Goal: Task Accomplishment & Management: Use online tool/utility

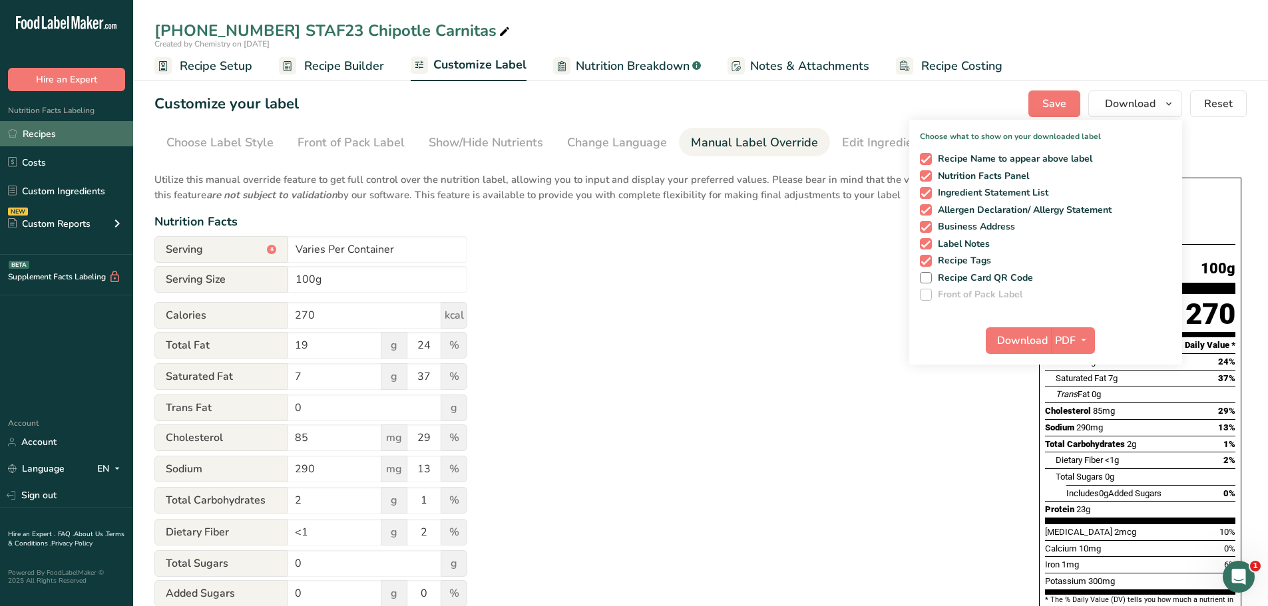
click at [69, 132] on link "Recipes" at bounding box center [66, 133] width 133 height 25
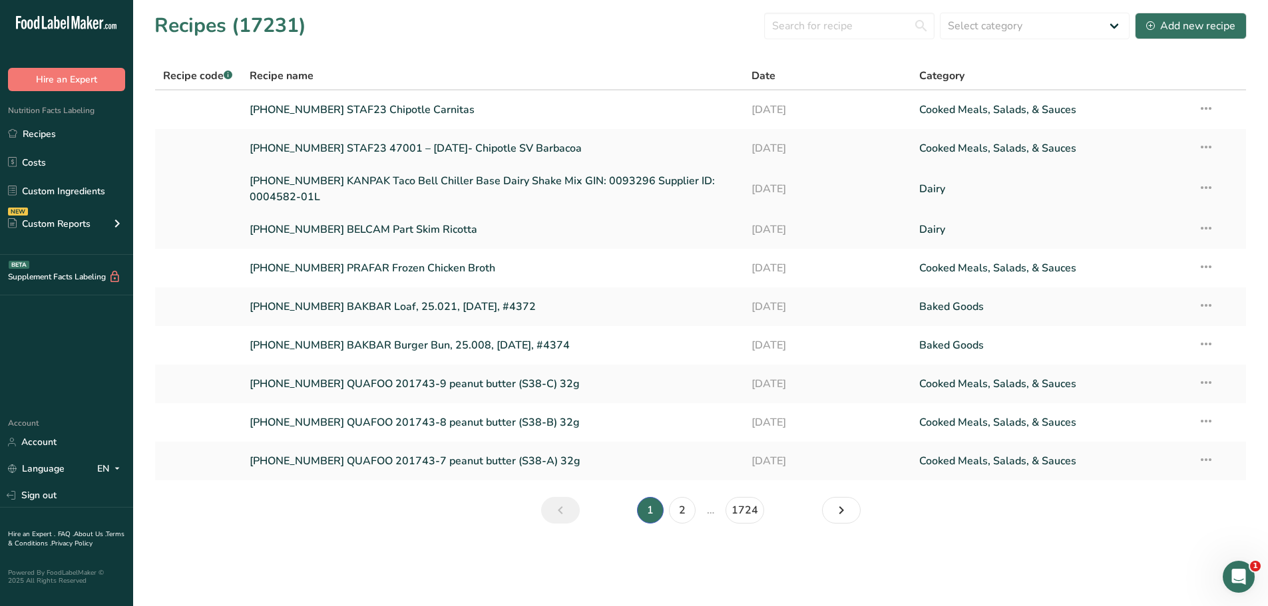
click at [433, 178] on link "[PHONE_NUMBER] KANPAK Taco Bell Chiller Base Dairy Shake Mix GIN: 0093296 Suppl…" at bounding box center [493, 189] width 487 height 32
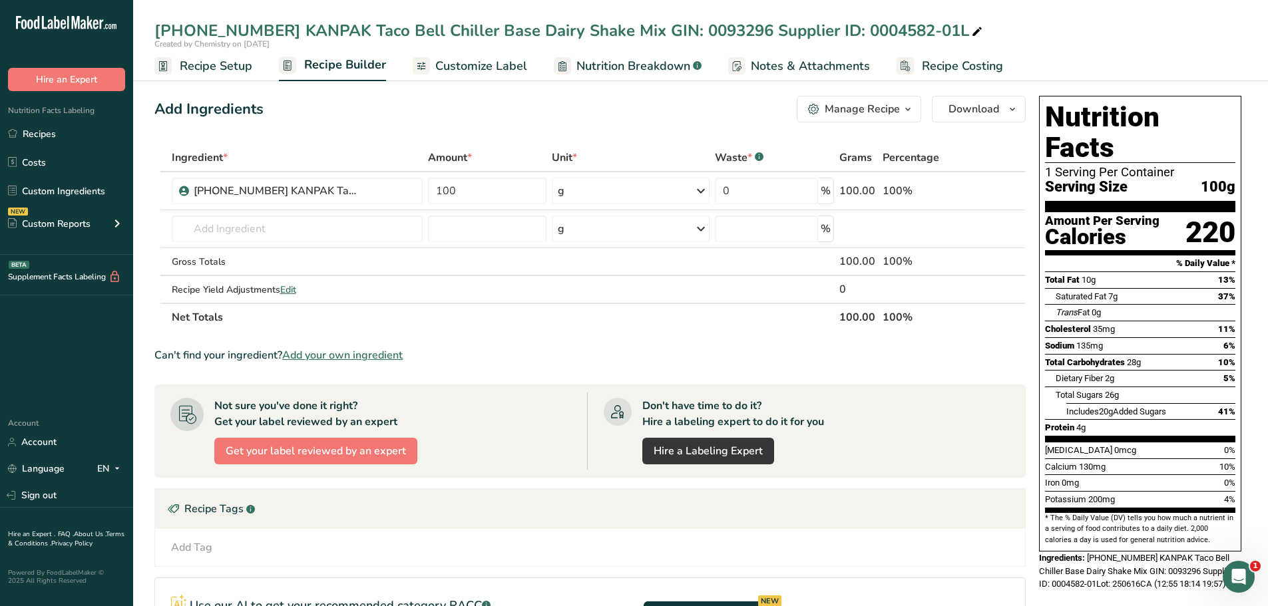
click at [222, 71] on span "Recipe Setup" at bounding box center [216, 66] width 73 height 18
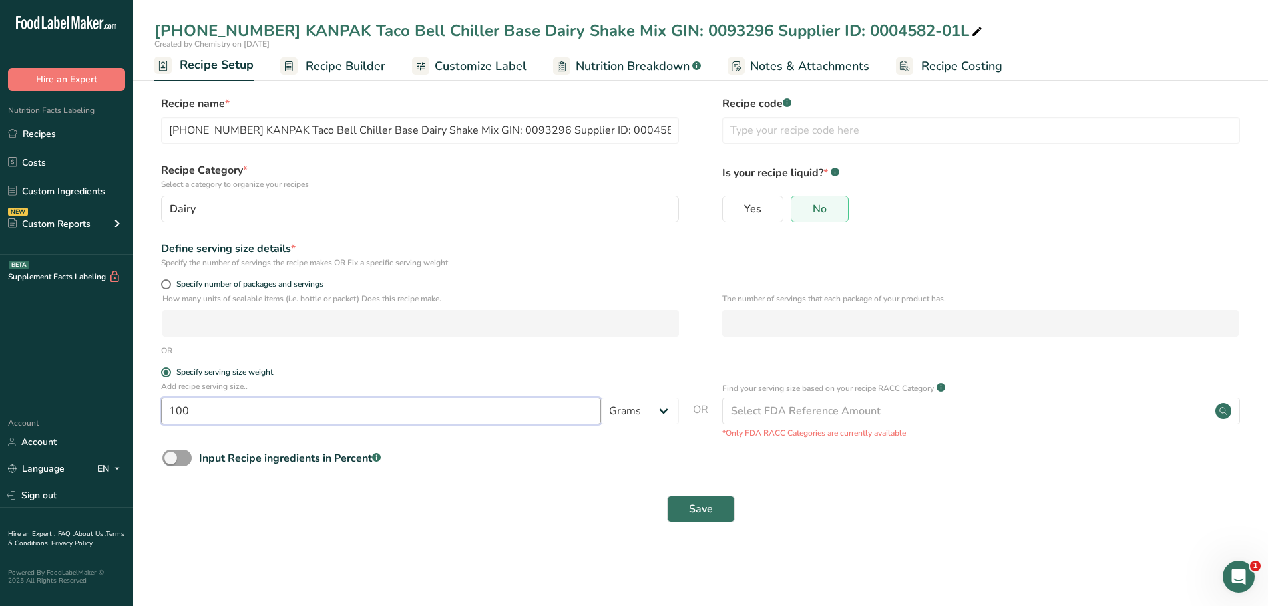
click at [539, 418] on input "100" at bounding box center [381, 411] width 440 height 27
type input "1"
click at [668, 415] on select "Grams kg mg mcg lb oz l mL fl oz tbsp tsp cup qt gallon" at bounding box center [640, 411] width 78 height 27
select select "18"
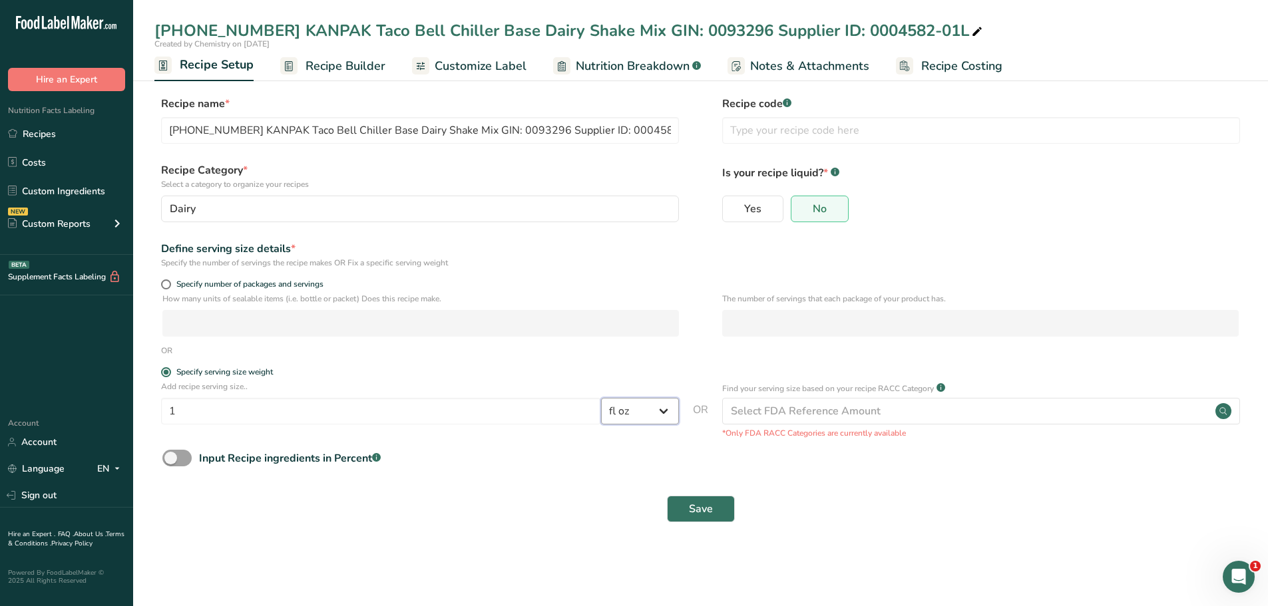
click at [601, 398] on select "Grams kg mg mcg lb oz l mL fl oz tbsp tsp cup qt gallon" at bounding box center [640, 411] width 78 height 27
select select "22"
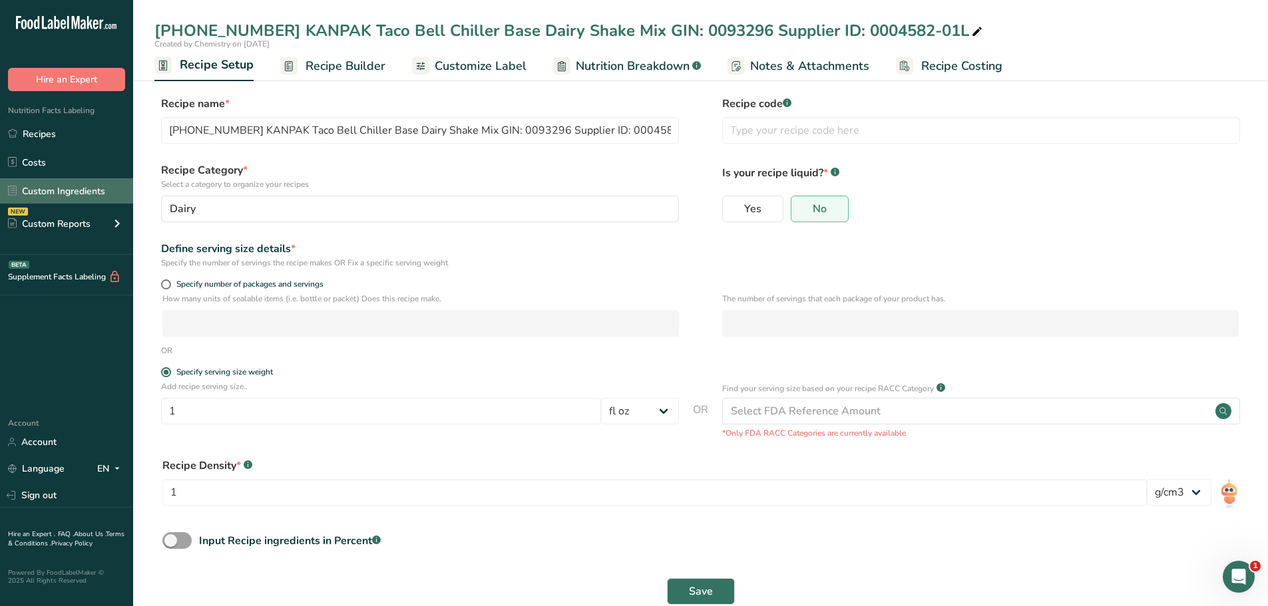
click at [90, 188] on link "Custom Ingredients" at bounding box center [66, 190] width 133 height 25
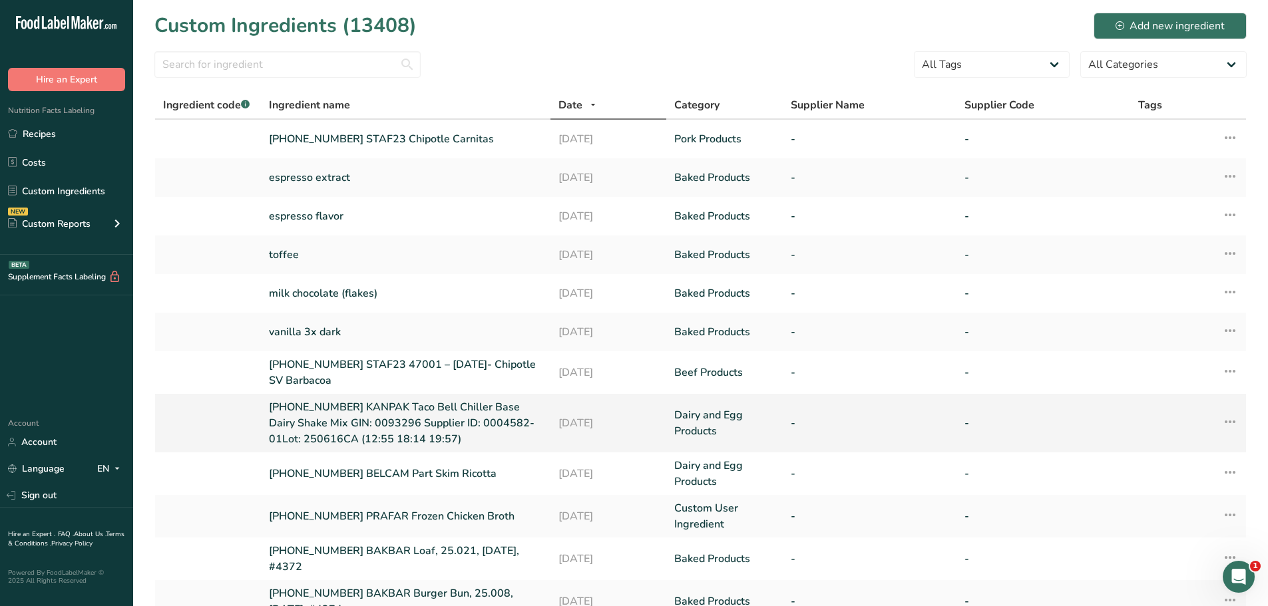
click at [457, 422] on link "[PHONE_NUMBER] KANPAK Taco Bell Chiller Base Dairy Shake Mix GIN: 0093296 Suppl…" at bounding box center [406, 423] width 274 height 48
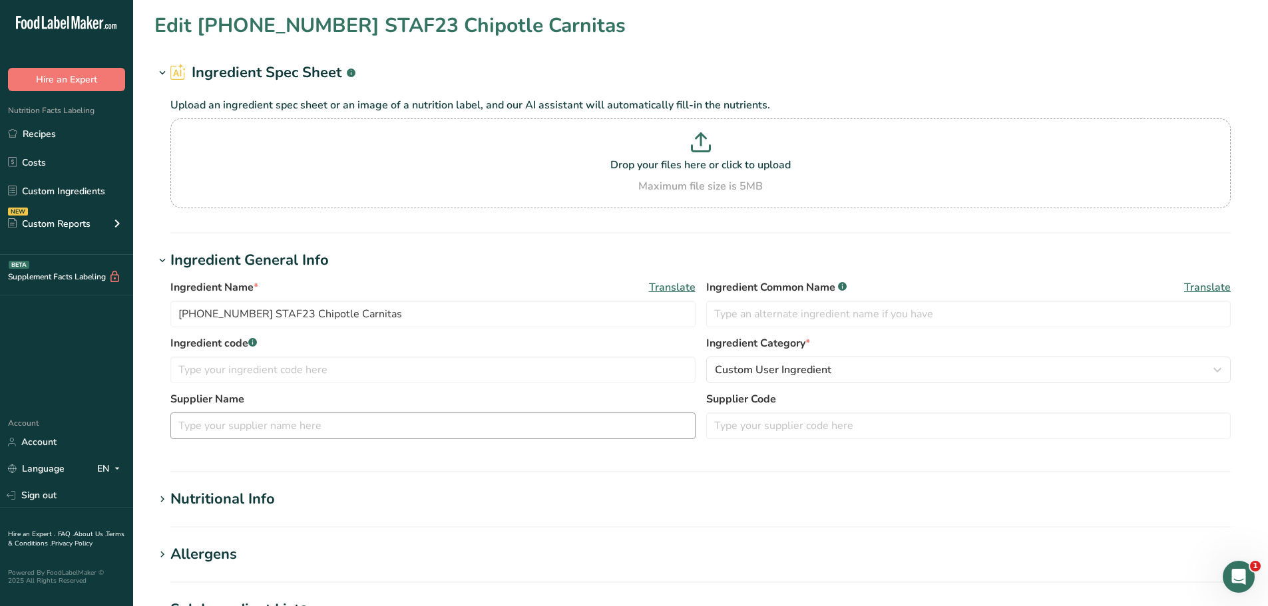
type input "[PHONE_NUMBER] KANPAK Taco Bell Chiller Base Dairy Shake Mix GIN: 0093296 Suppl…"
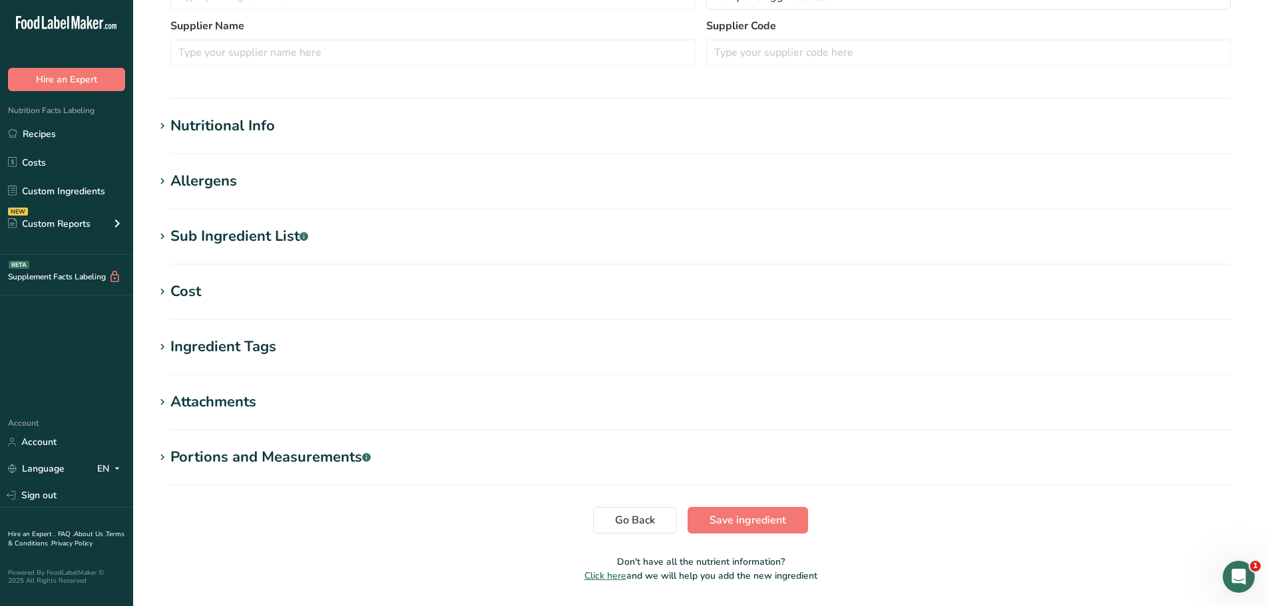
scroll to position [444, 0]
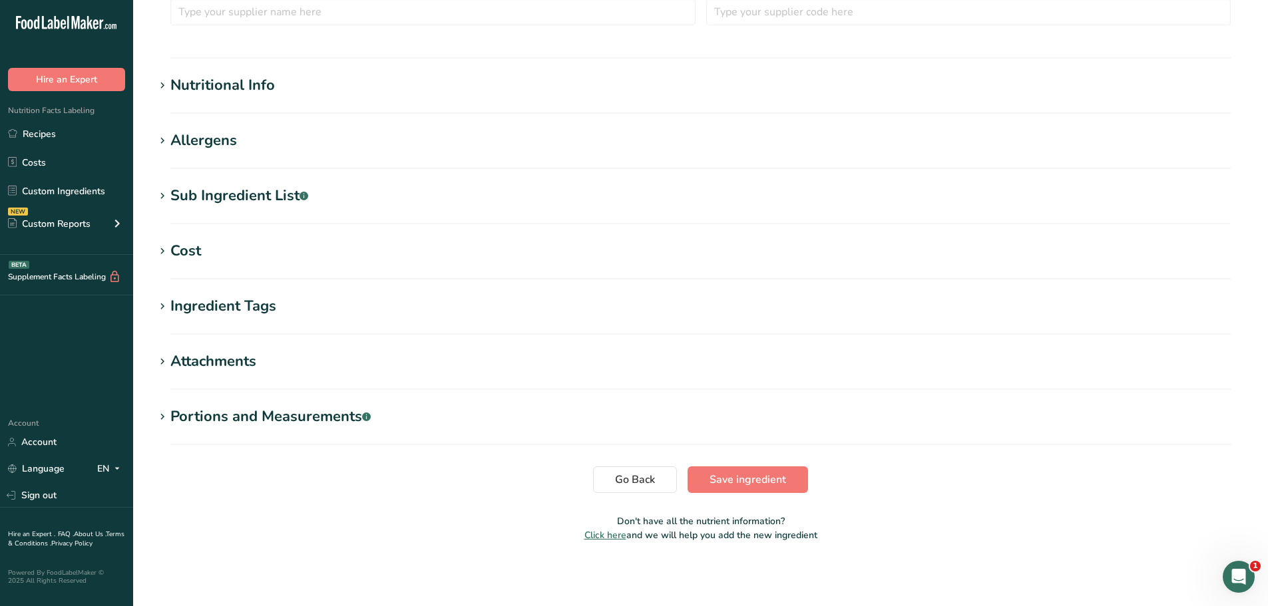
click at [330, 425] on div "Portions and Measurements .a-a{fill:#347362;}.b-a{fill:#fff;}" at bounding box center [270, 417] width 200 height 22
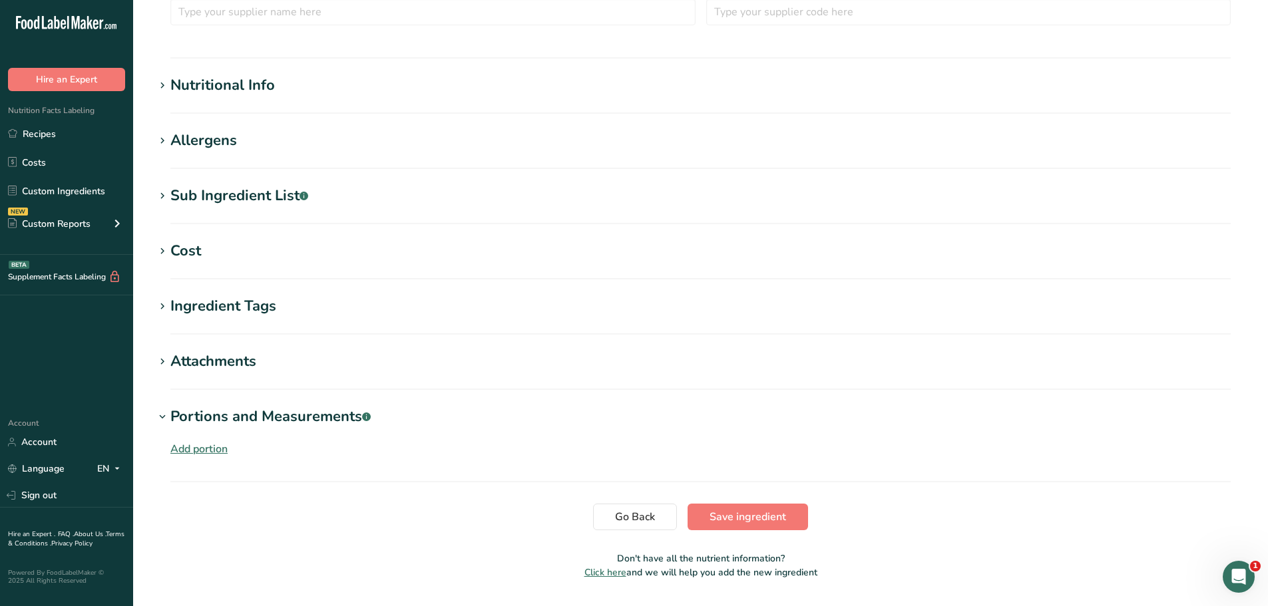
click at [305, 417] on div "Portions and Measurements .a-a{fill:#347362;}.b-a{fill:#fff;}" at bounding box center [270, 417] width 200 height 22
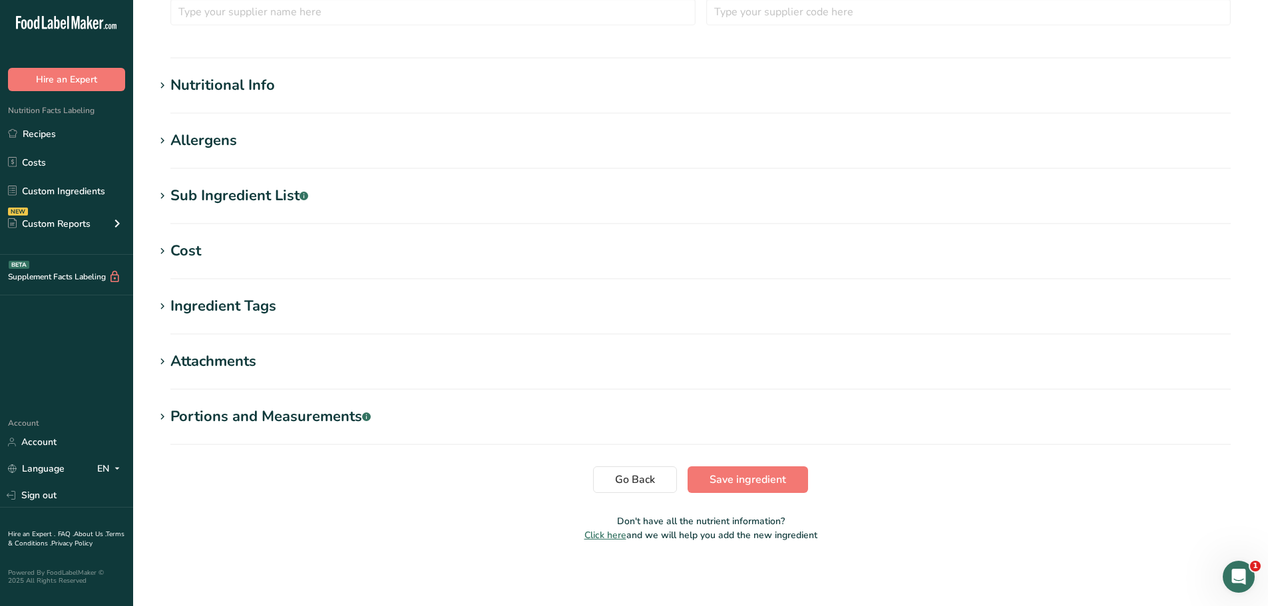
click at [283, 414] on div "Portions and Measurements .a-a{fill:#347362;}.b-a{fill:#fff;}" at bounding box center [270, 417] width 200 height 22
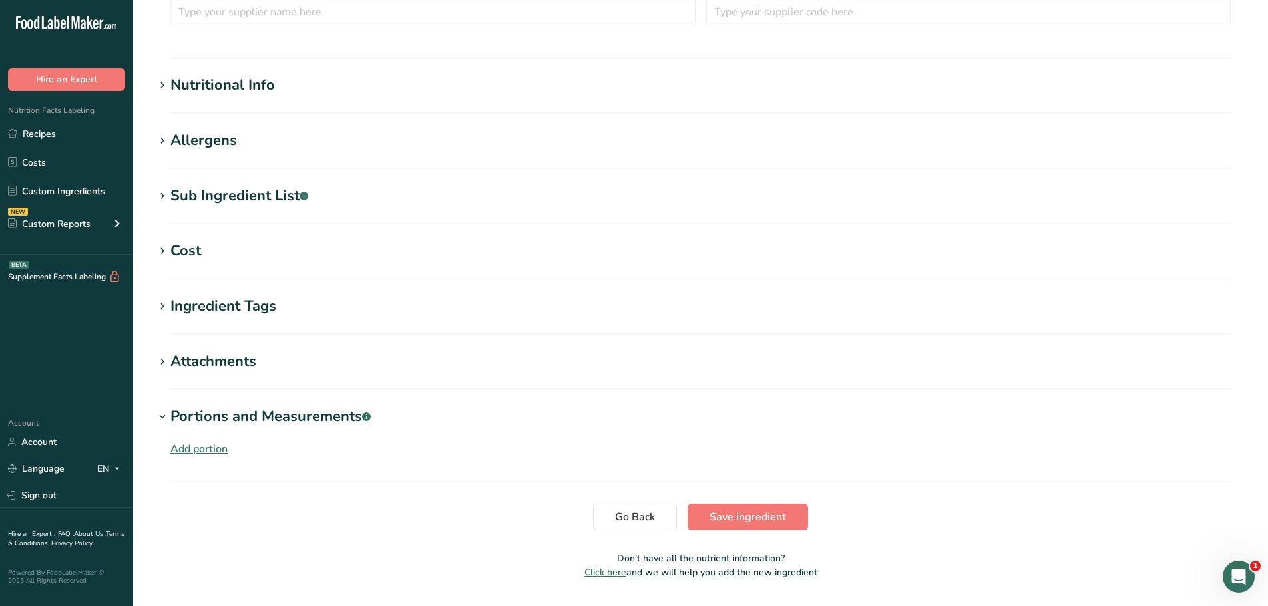
click at [189, 452] on div "Add portion" at bounding box center [198, 449] width 57 height 16
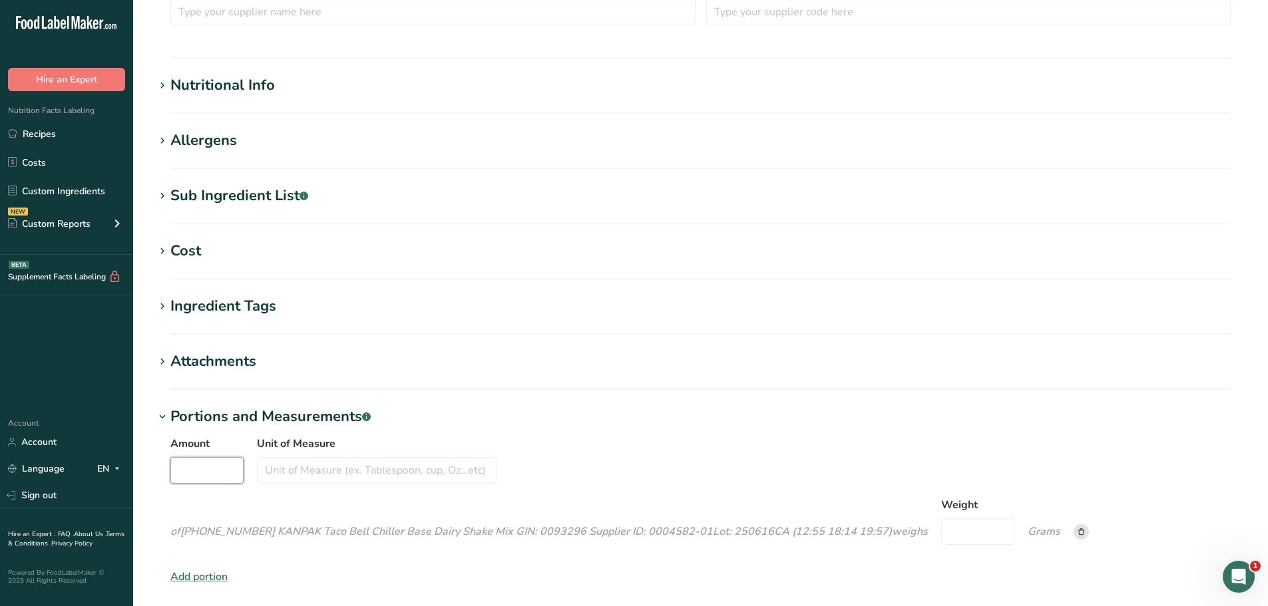
click at [218, 473] on input "Amount" at bounding box center [206, 470] width 73 height 27
type input "1"
click at [286, 475] on input "Unit of Measure" at bounding box center [377, 470] width 240 height 27
type input "fluid ounce"
click at [308, 525] on span "[PHONE_NUMBER] KANPAK Taco Bell Chiller Base Dairy Shake Mix GIN: 0093296 Suppl…" at bounding box center [536, 532] width 712 height 15
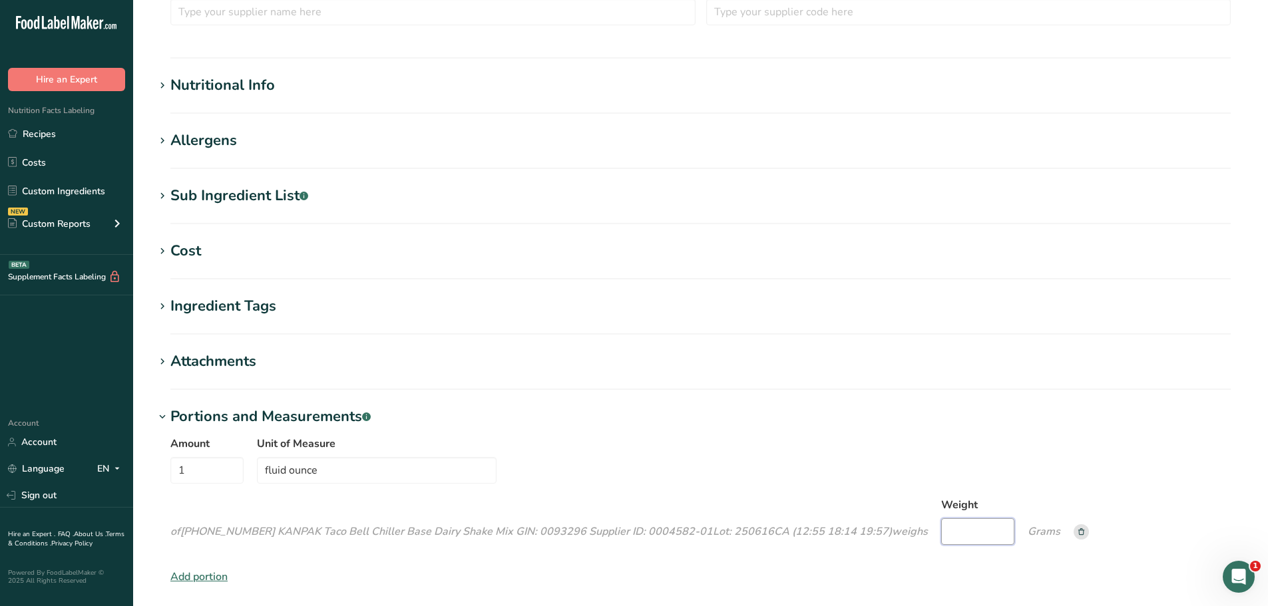
click at [978, 533] on input "Weight" at bounding box center [977, 532] width 73 height 27
type input "32.96"
click at [1006, 487] on div "Amount 1 Unit of Measure fluid ounce of [PHONE_NUMBER] KANPAK Taco Bell Chiller…" at bounding box center [700, 494] width 1060 height 117
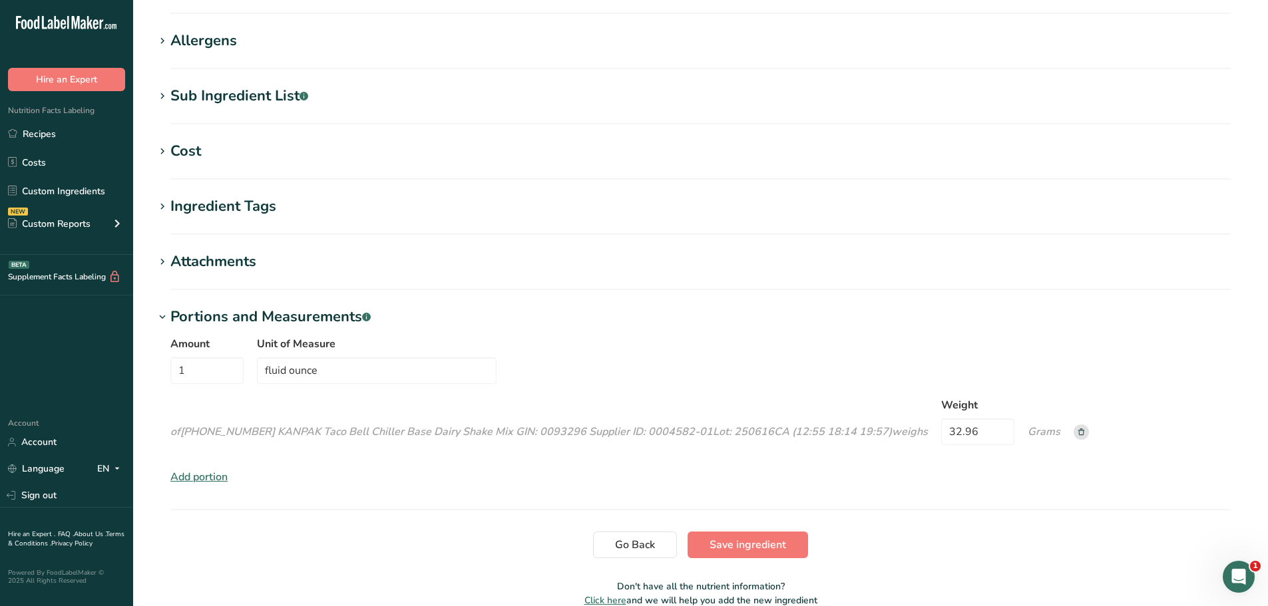
scroll to position [577, 0]
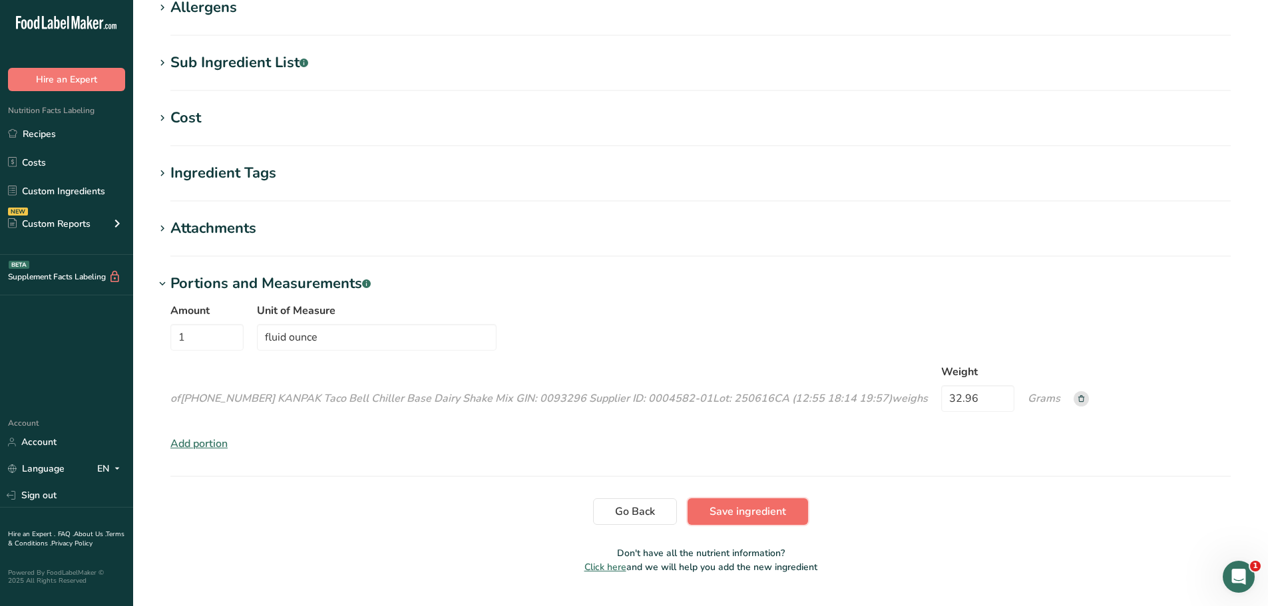
click at [760, 503] on button "Save ingredient" at bounding box center [748, 512] width 120 height 27
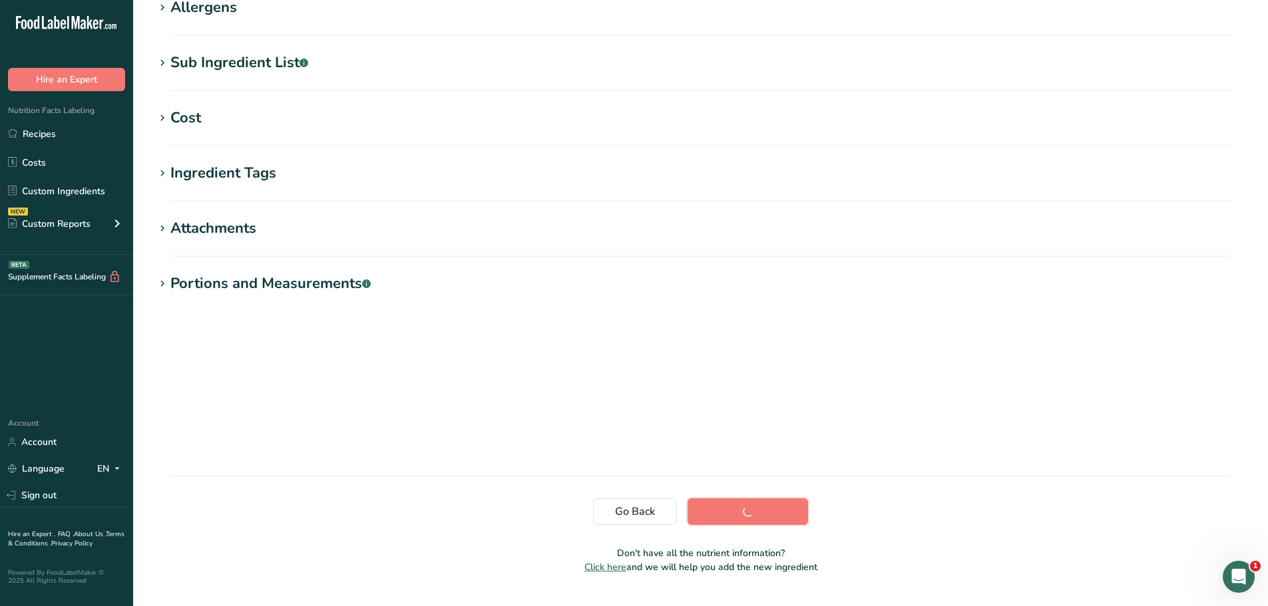
scroll to position [128, 0]
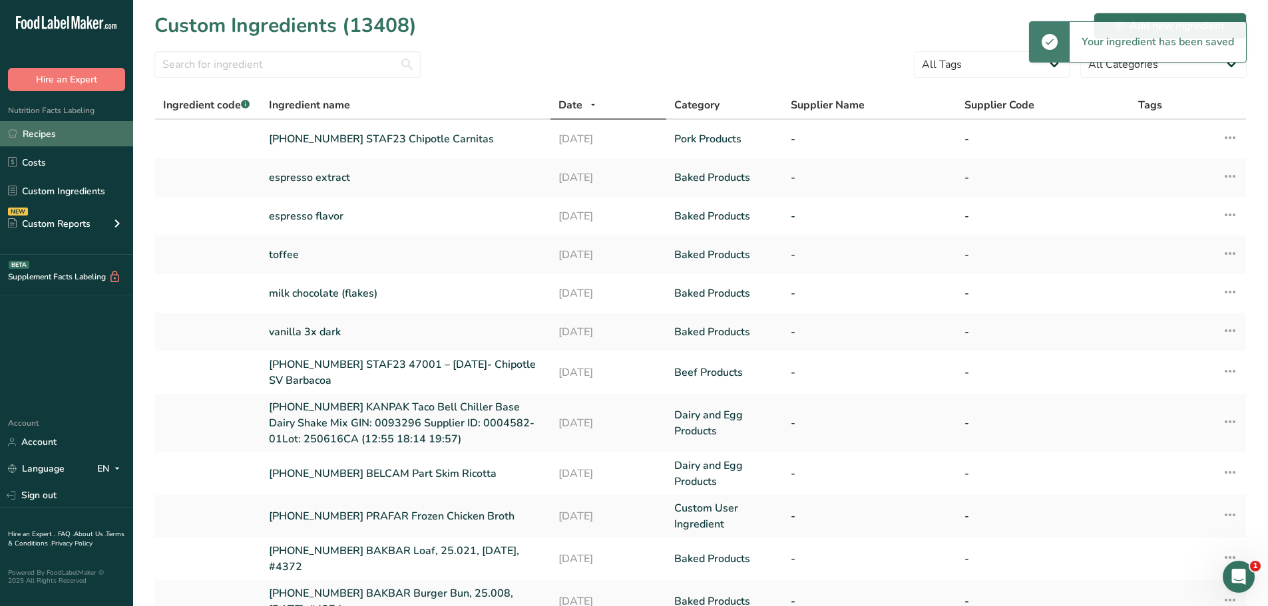
click at [61, 130] on link "Recipes" at bounding box center [66, 133] width 133 height 25
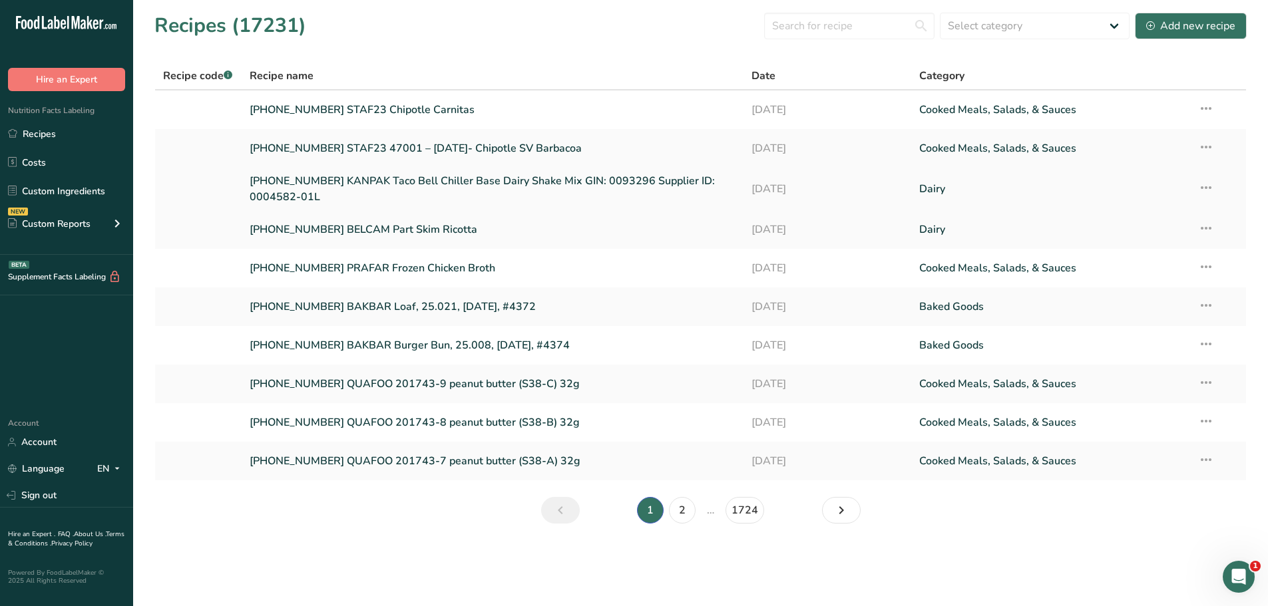
click at [339, 179] on link "[PHONE_NUMBER] KANPAK Taco Bell Chiller Base Dairy Shake Mix GIN: 0093296 Suppl…" at bounding box center [493, 189] width 487 height 32
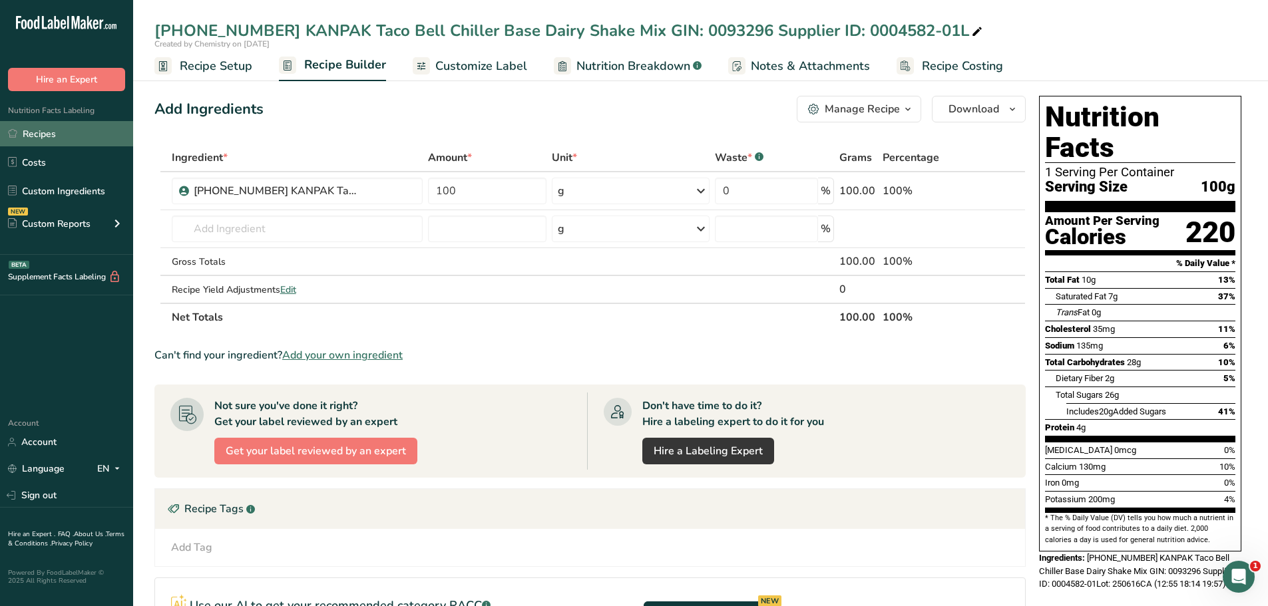
click at [47, 132] on link "Recipes" at bounding box center [66, 133] width 133 height 25
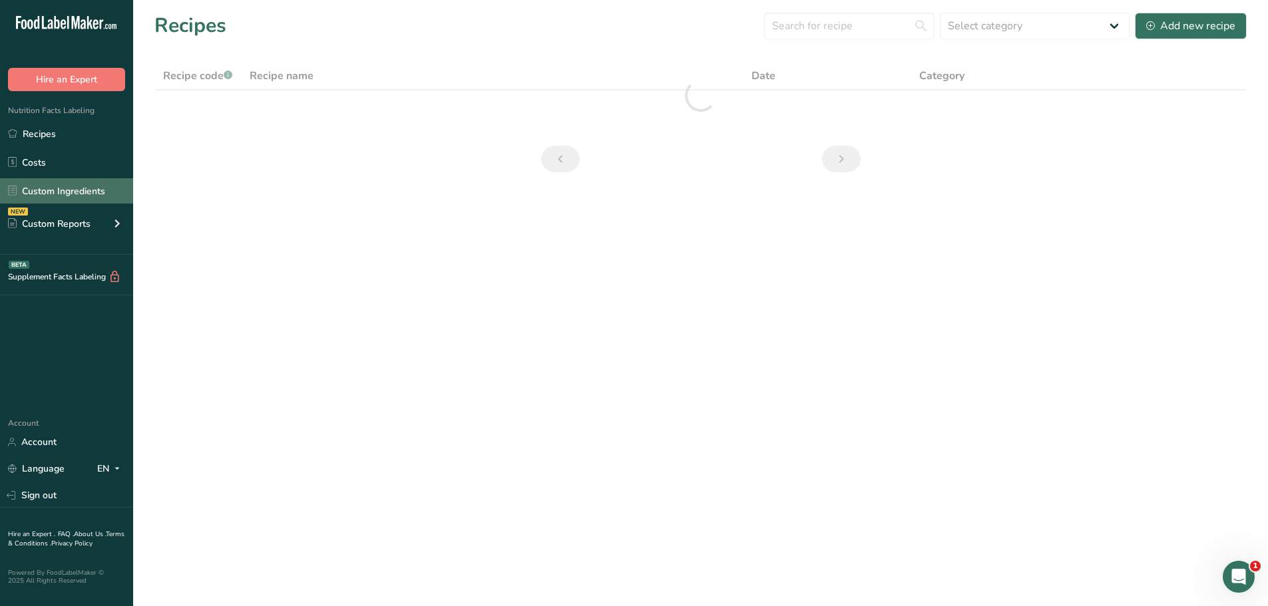
click at [71, 192] on link "Custom Ingredients" at bounding box center [66, 190] width 133 height 25
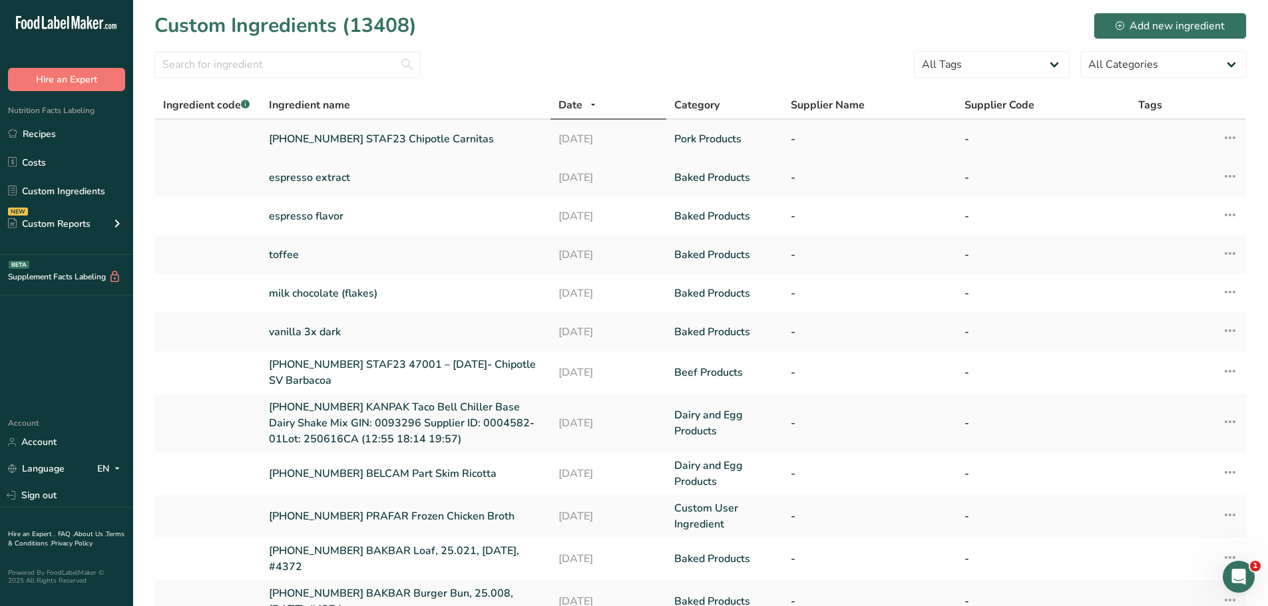
click at [376, 134] on link "[PHONE_NUMBER] STAF23 Chipotle Carnitas" at bounding box center [406, 139] width 274 height 16
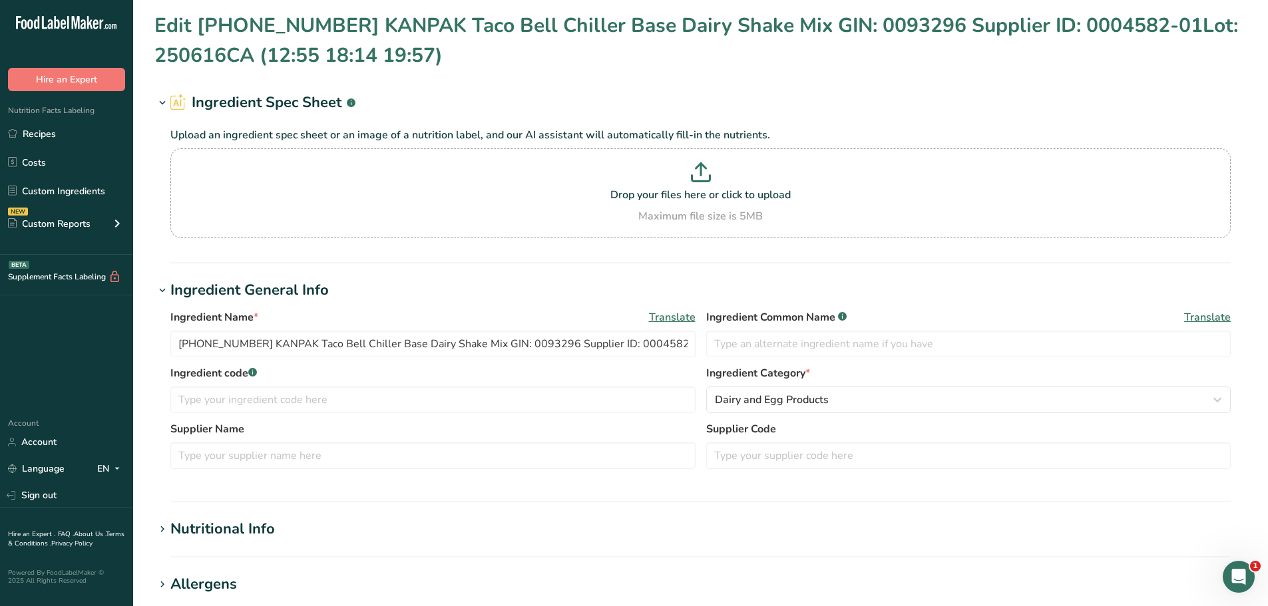
type input "[PHONE_NUMBER] STAF23 Chipotle Carnitas"
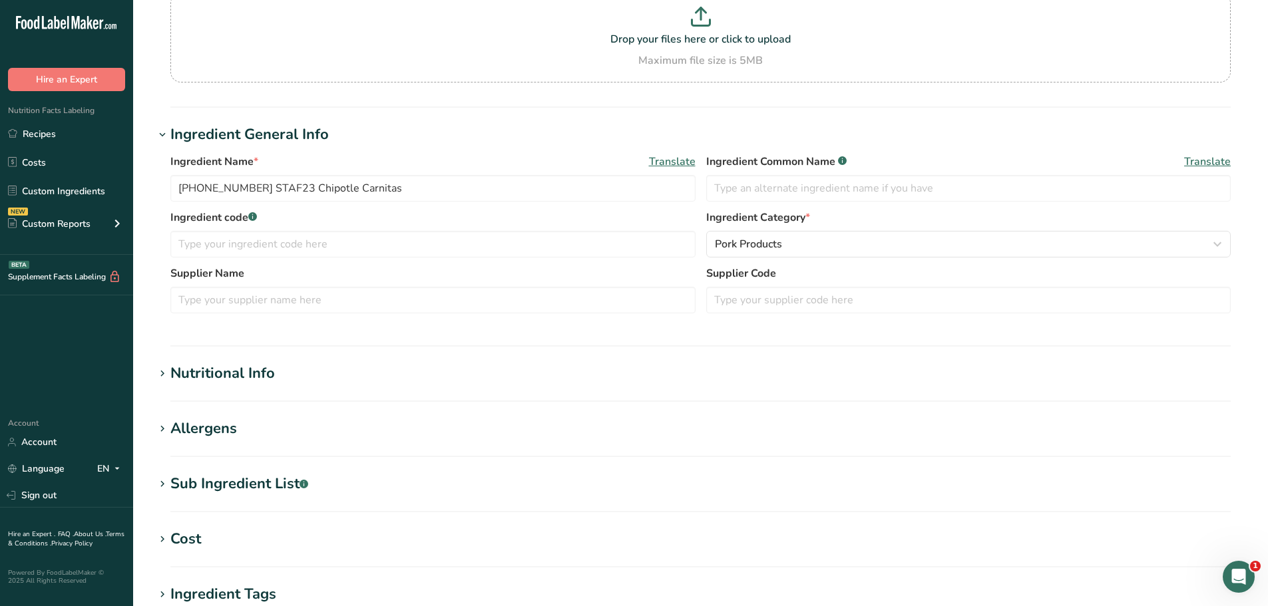
scroll to position [414, 0]
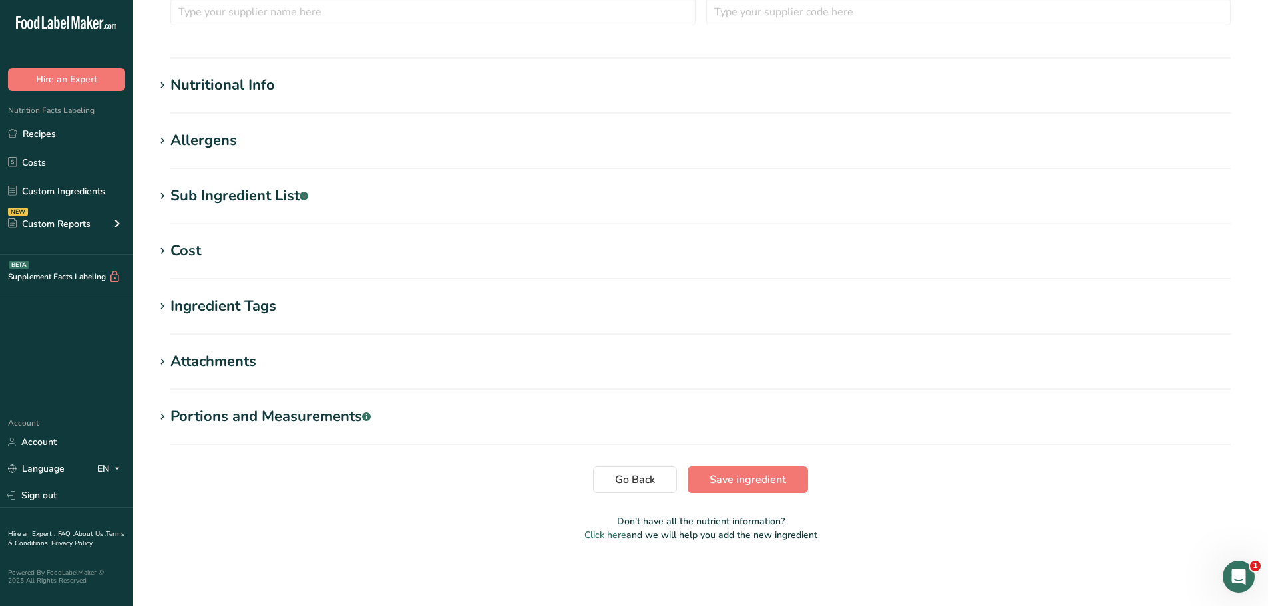
click at [257, 421] on div "Portions and Measurements .a-a{fill:#347362;}.b-a{fill:#fff;}" at bounding box center [270, 417] width 200 height 22
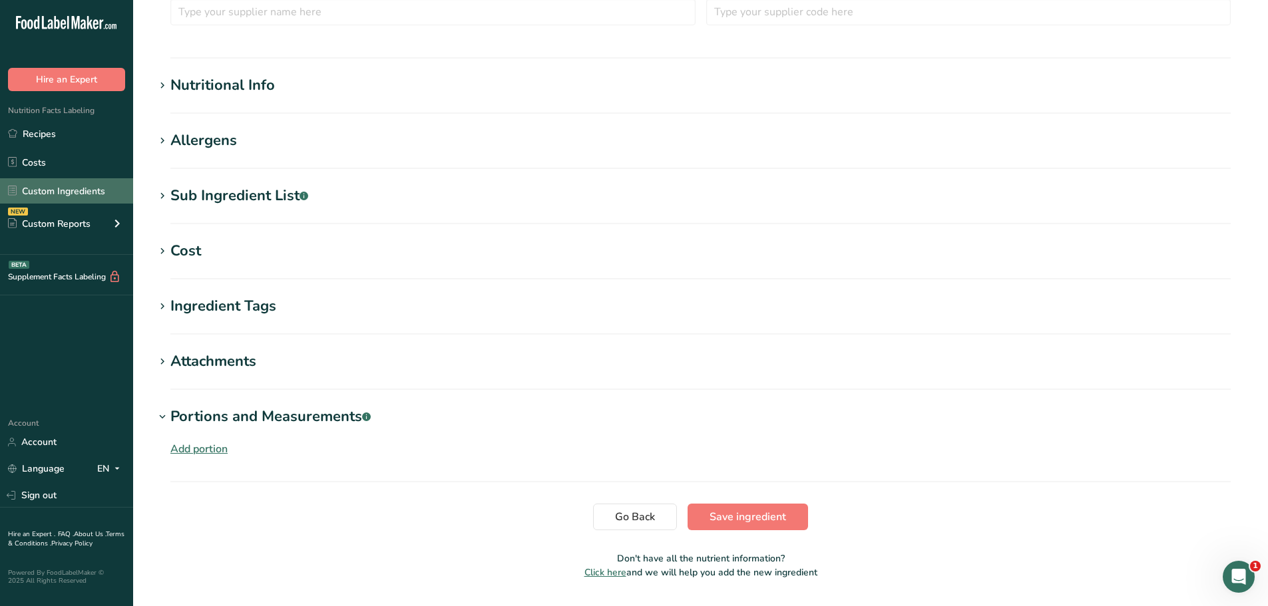
click at [53, 190] on link "Custom Ingredients" at bounding box center [66, 190] width 133 height 25
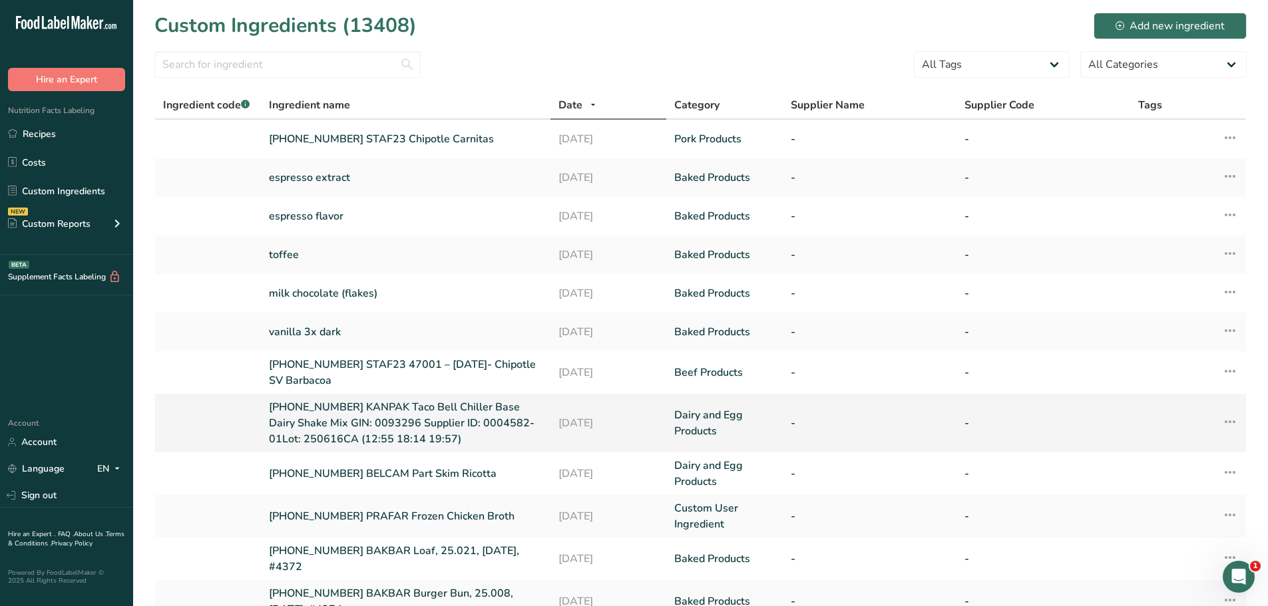
click at [377, 429] on link "[PHONE_NUMBER] KANPAK Taco Bell Chiller Base Dairy Shake Mix GIN: 0093296 Suppl…" at bounding box center [406, 423] width 274 height 48
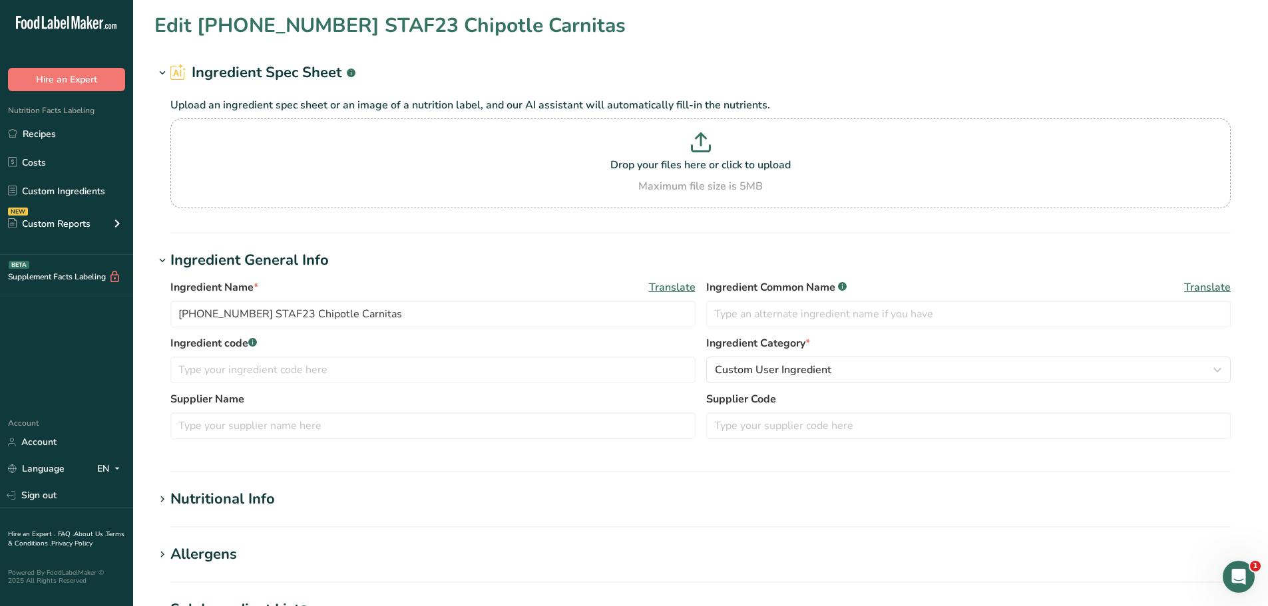
type input "[PHONE_NUMBER] KANPAK Taco Bell Chiller Base Dairy Shake Mix GIN: 0093296 Suppl…"
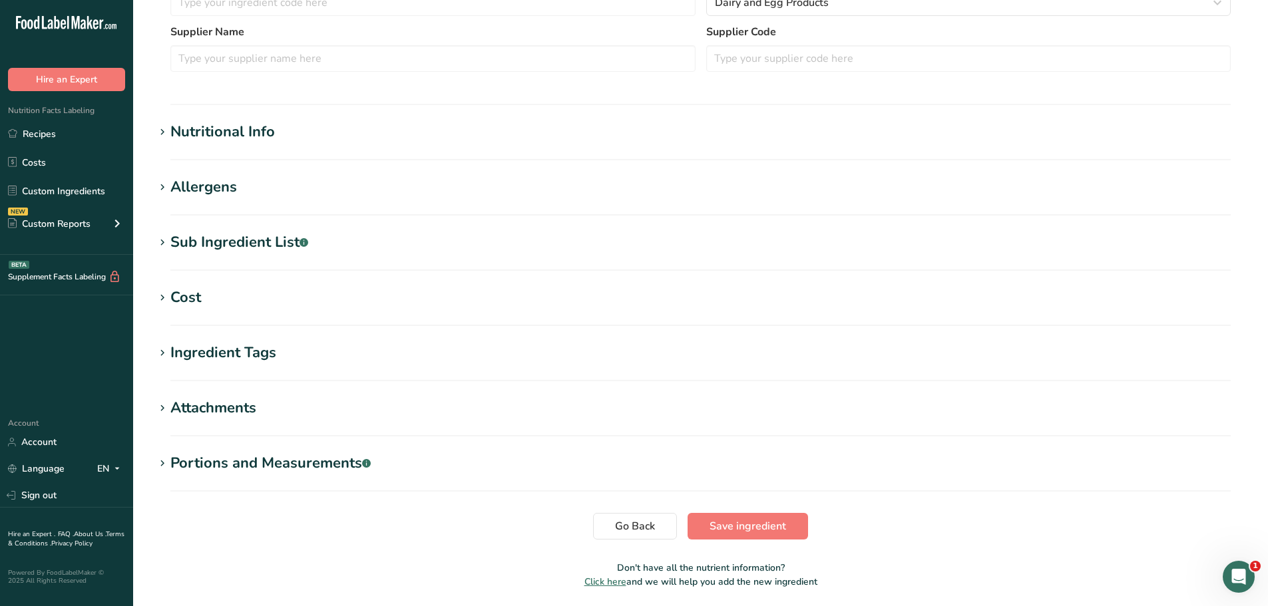
scroll to position [444, 0]
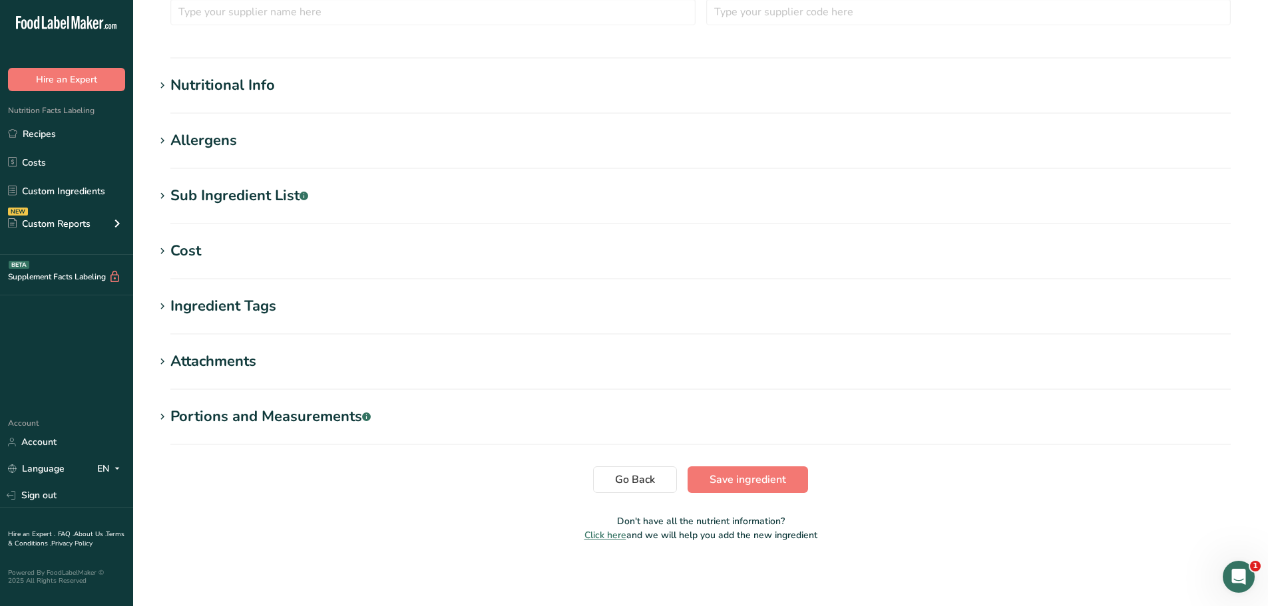
click at [347, 421] on div "Portions and Measurements .a-a{fill:#347362;}.b-a{fill:#fff;}" at bounding box center [270, 417] width 200 height 22
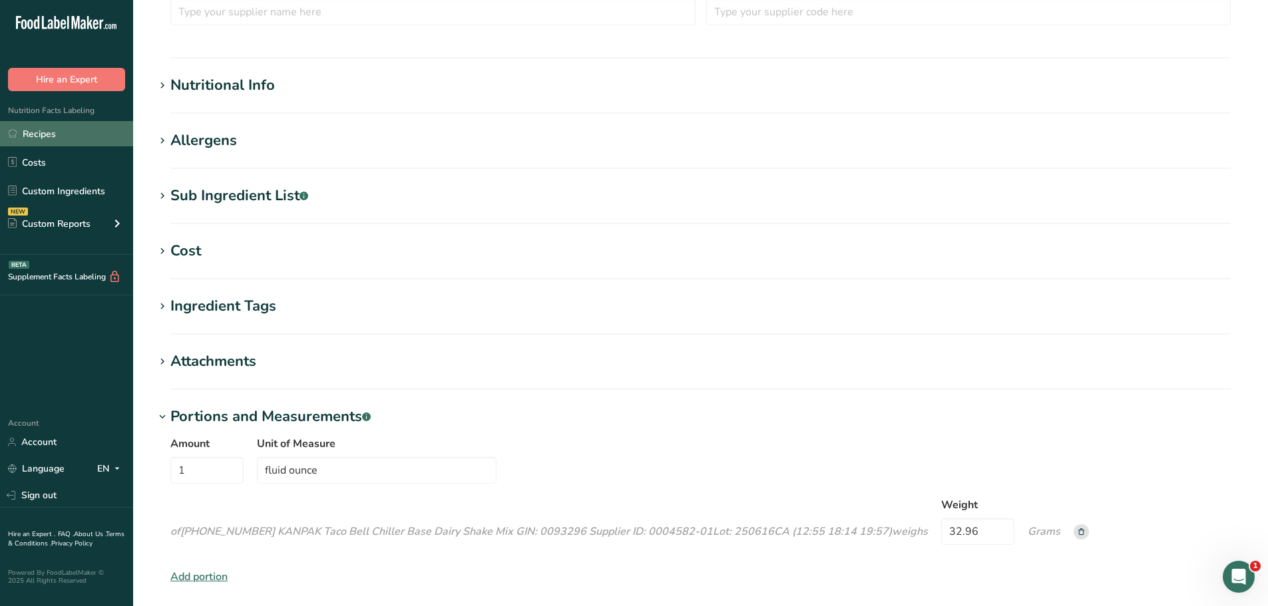
click at [52, 140] on link "Recipes" at bounding box center [66, 133] width 133 height 25
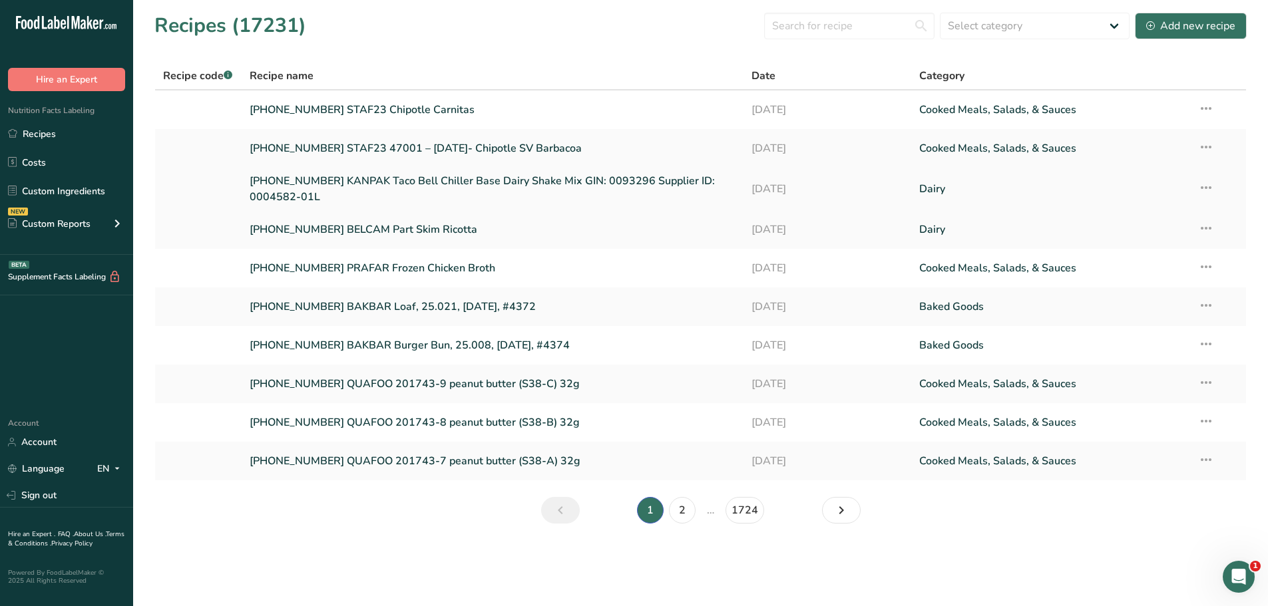
click at [435, 183] on link "[PHONE_NUMBER] KANPAK Taco Bell Chiller Base Dairy Shake Mix GIN: 0093296 Suppl…" at bounding box center [493, 189] width 487 height 32
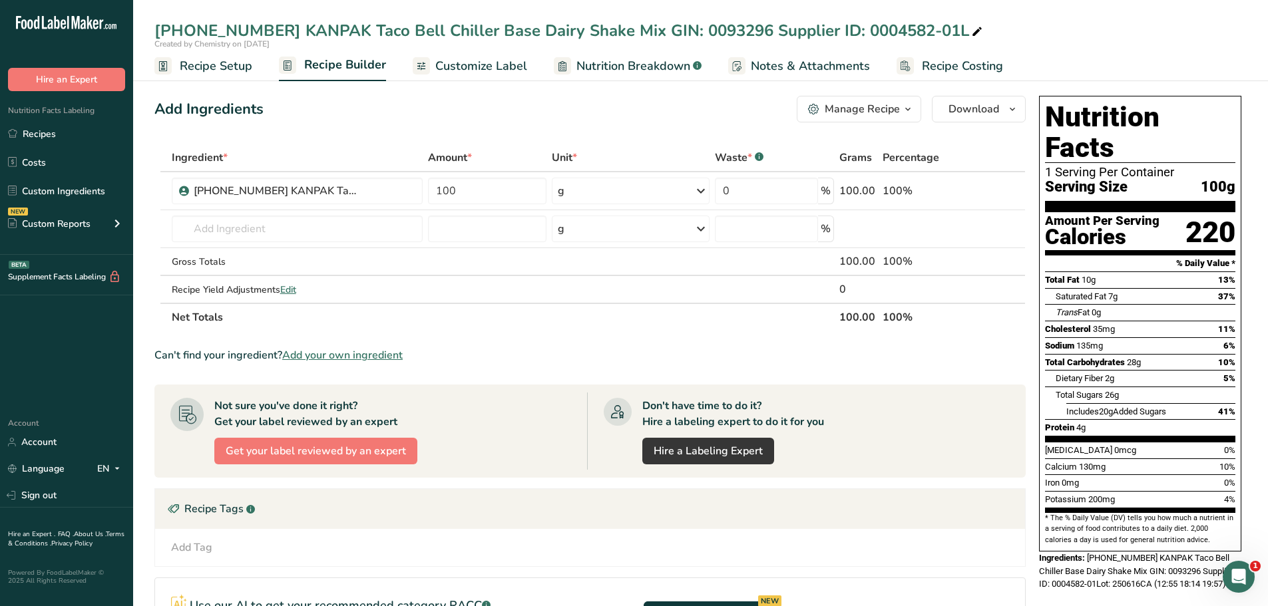
click at [206, 59] on span "Recipe Setup" at bounding box center [216, 66] width 73 height 18
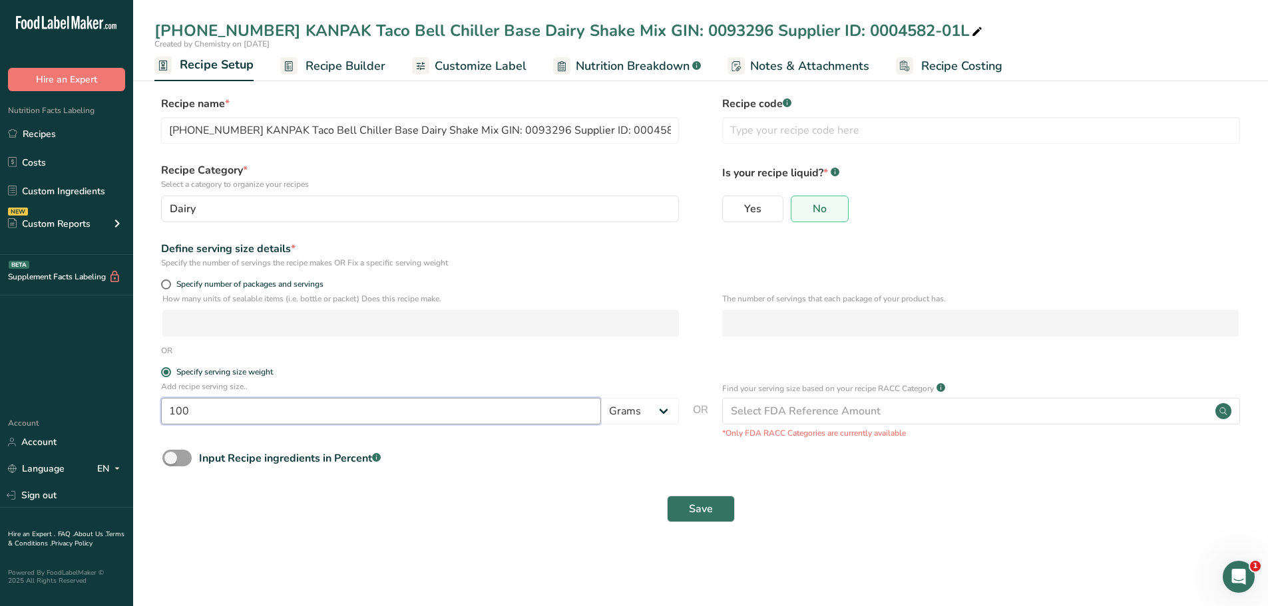
drag, startPoint x: 303, startPoint y: 407, endPoint x: 150, endPoint y: 400, distance: 153.3
click at [150, 400] on section "Recipe name * [PHONE_NUMBER] KANPAK Taco Bell Chiller Base Dairy Shake Mix GIN:…" at bounding box center [700, 310] width 1135 height 483
type input "1"
click at [664, 413] on select "Grams kg mg mcg lb oz l mL fl oz tbsp tsp cup qt gallon" at bounding box center [640, 411] width 78 height 27
select select "18"
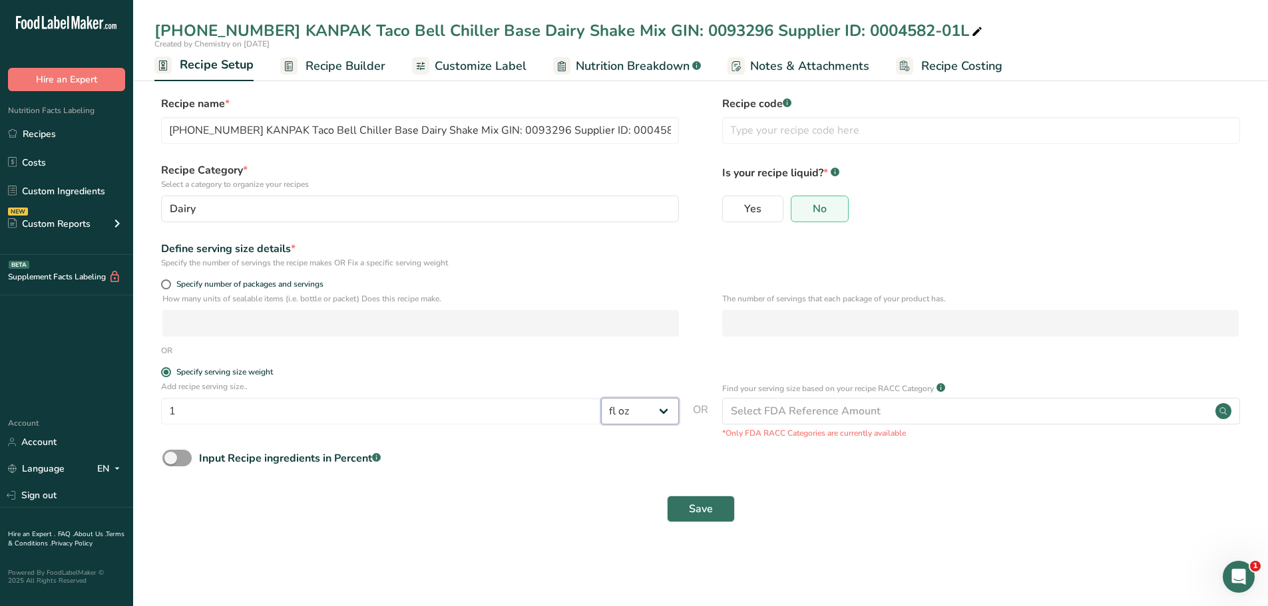
click at [601, 398] on select "Grams kg mg mcg lb oz l mL fl oz tbsp tsp cup qt gallon" at bounding box center [640, 411] width 78 height 27
select select "22"
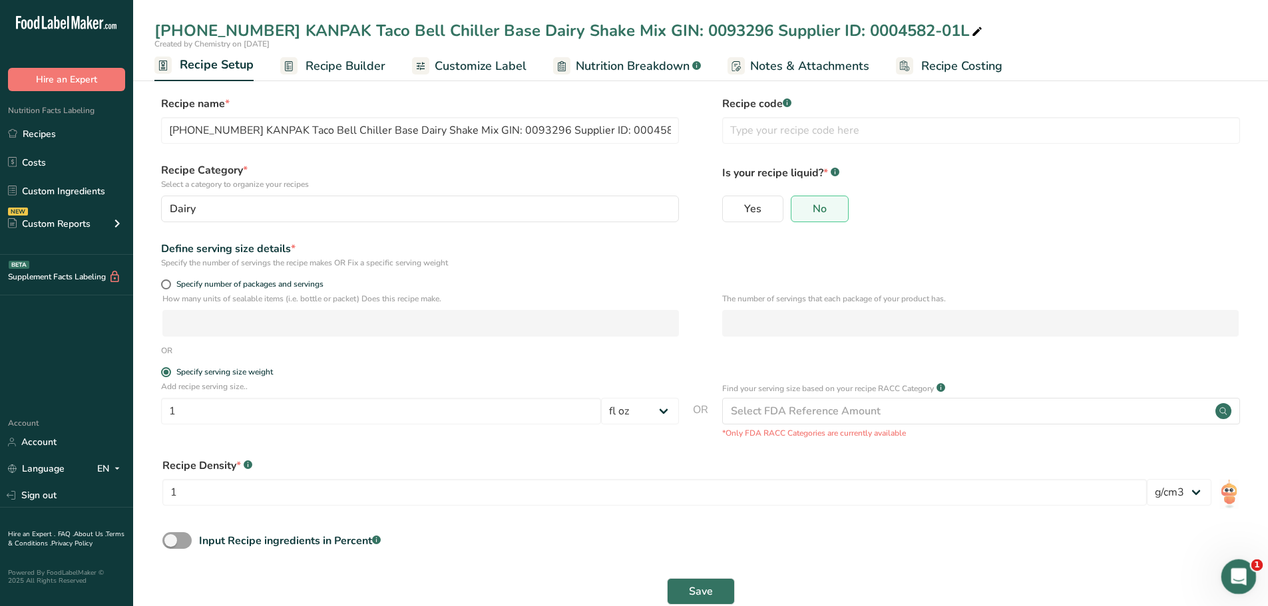
click at [1240, 573] on icon "Open Intercom Messenger" at bounding box center [1237, 575] width 22 height 22
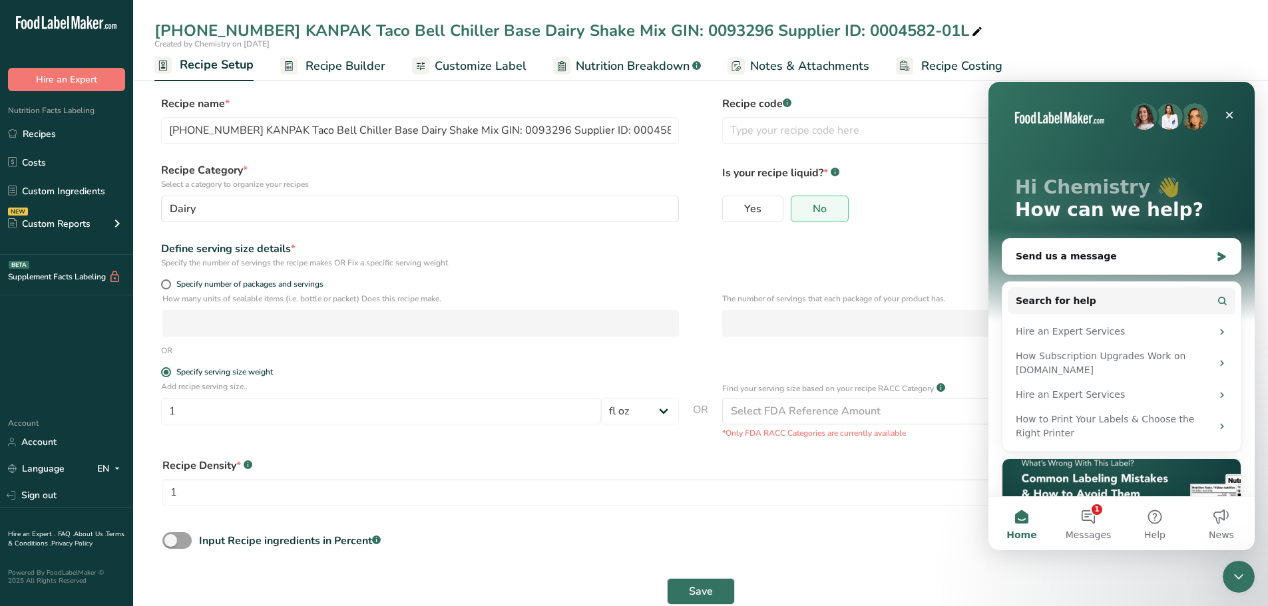
click at [938, 226] on div "Yes No" at bounding box center [981, 213] width 518 height 35
click at [926, 224] on div "Yes No" at bounding box center [981, 213] width 518 height 35
click at [1227, 117] on icon "Close" at bounding box center [1229, 115] width 7 height 7
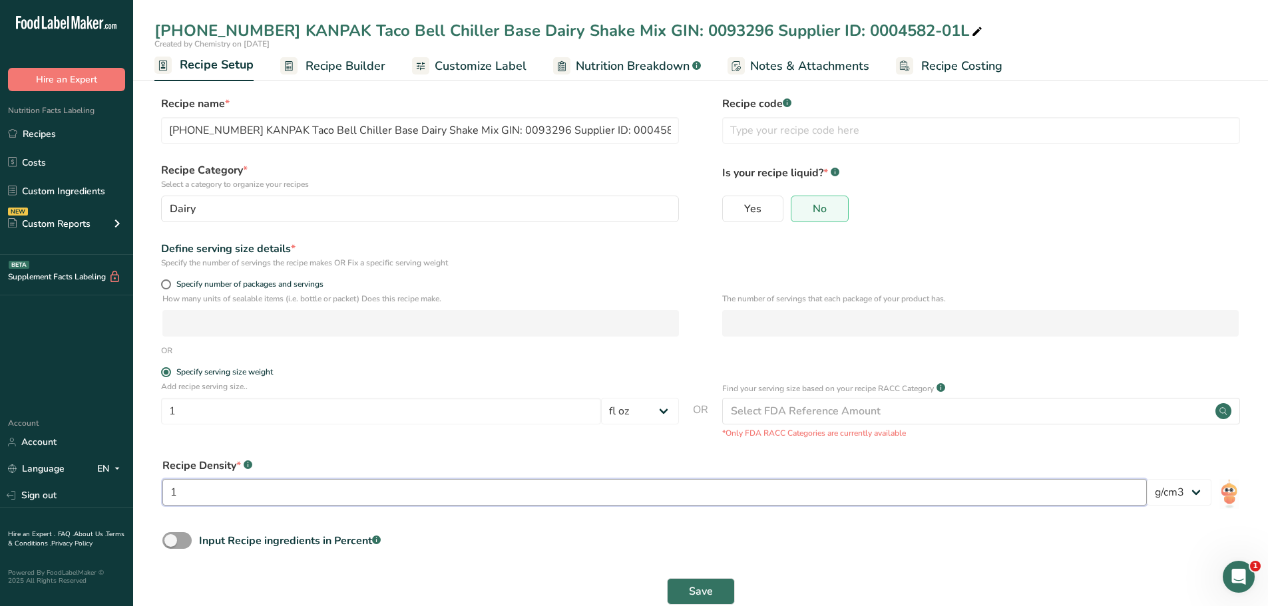
click at [618, 492] on input "1" at bounding box center [654, 492] width 984 height 27
type input "3"
click at [1223, 494] on img at bounding box center [1228, 494] width 19 height 30
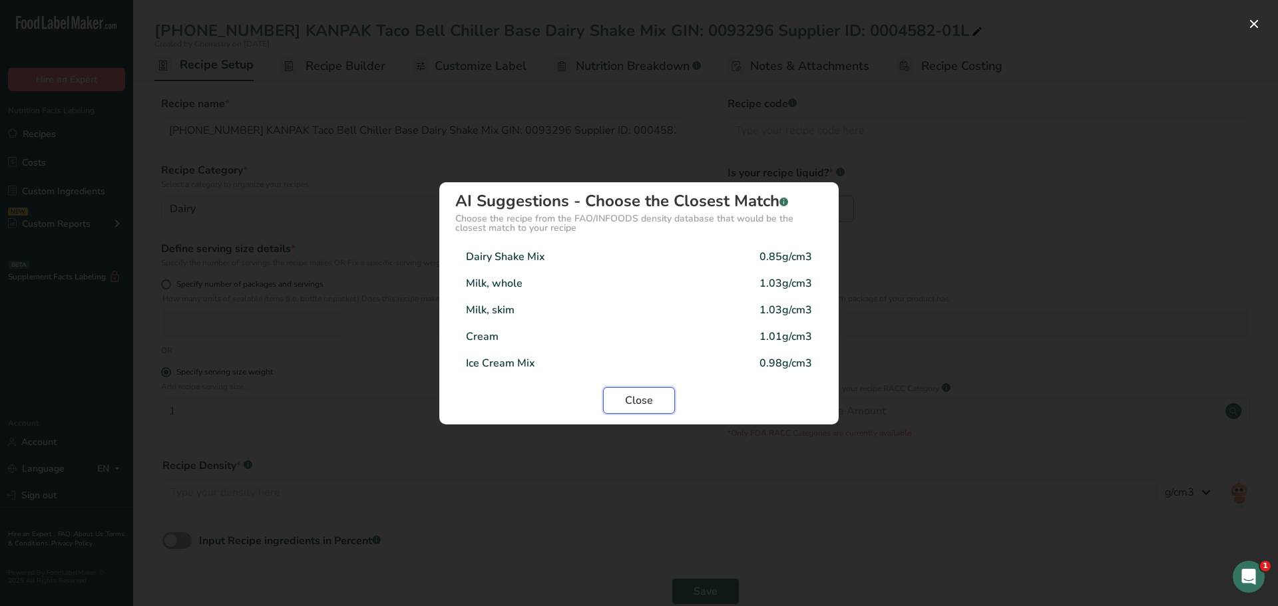
click at [640, 401] on span "Close" at bounding box center [639, 401] width 28 height 16
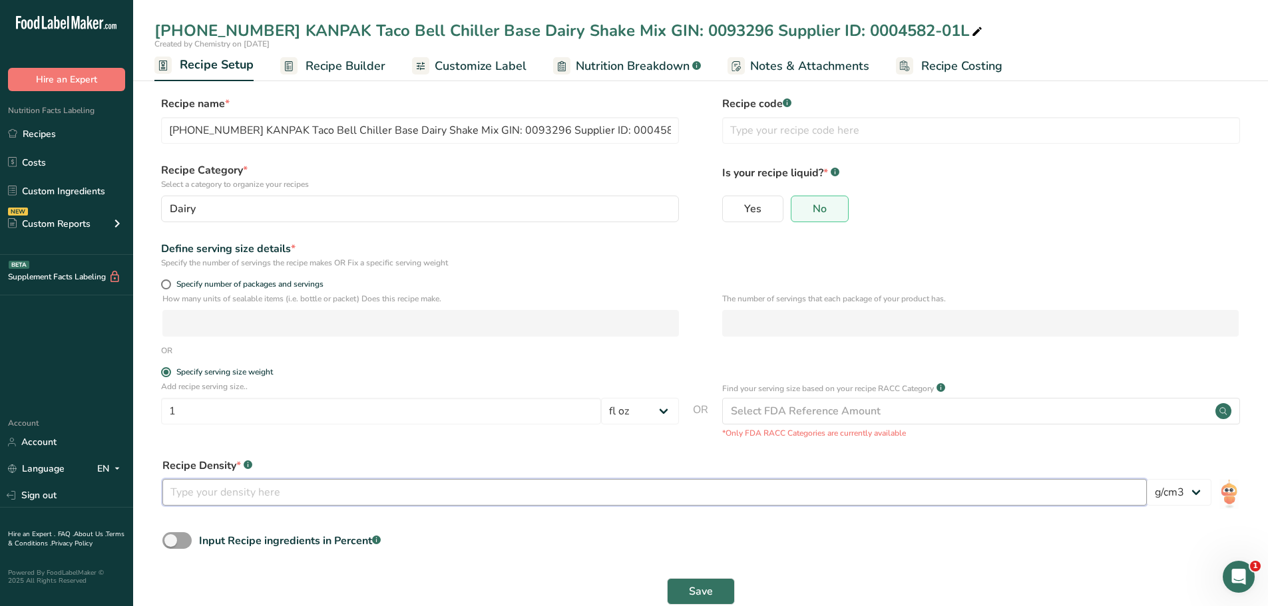
click at [408, 491] on input "number" at bounding box center [654, 492] width 984 height 27
type input "1"
click at [498, 454] on div "Recipe Density * .a-a{fill:#347362;}.b-a{fill:#fff;} 1 lb/ft3 g/cm3" at bounding box center [700, 486] width 1092 height 72
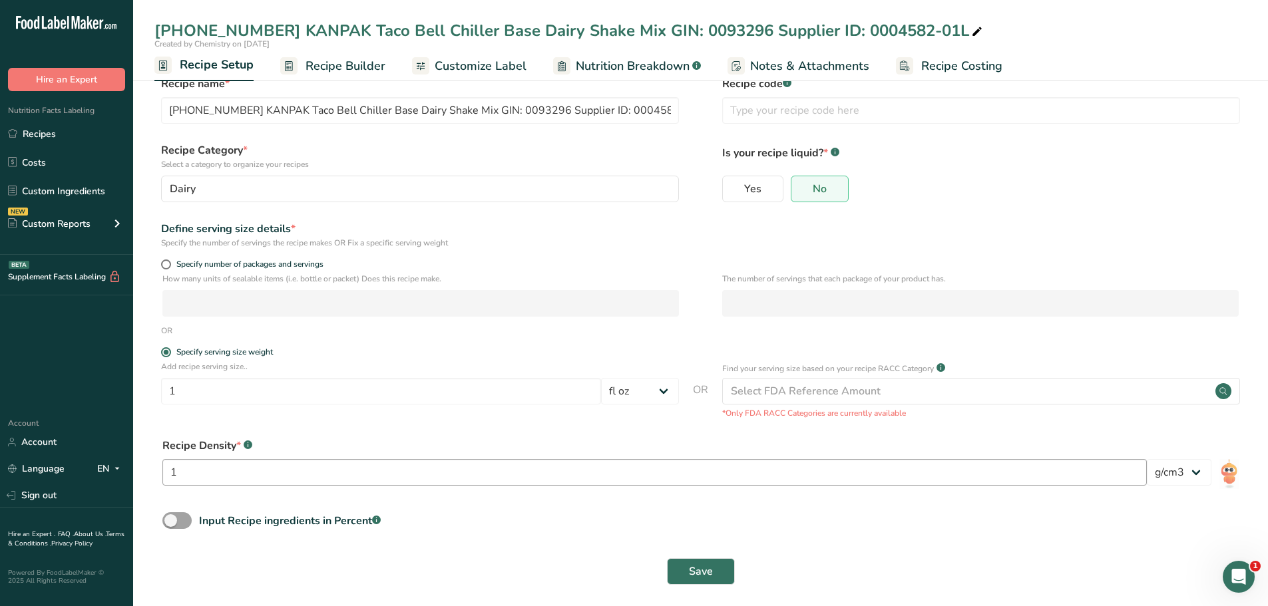
scroll to position [28, 0]
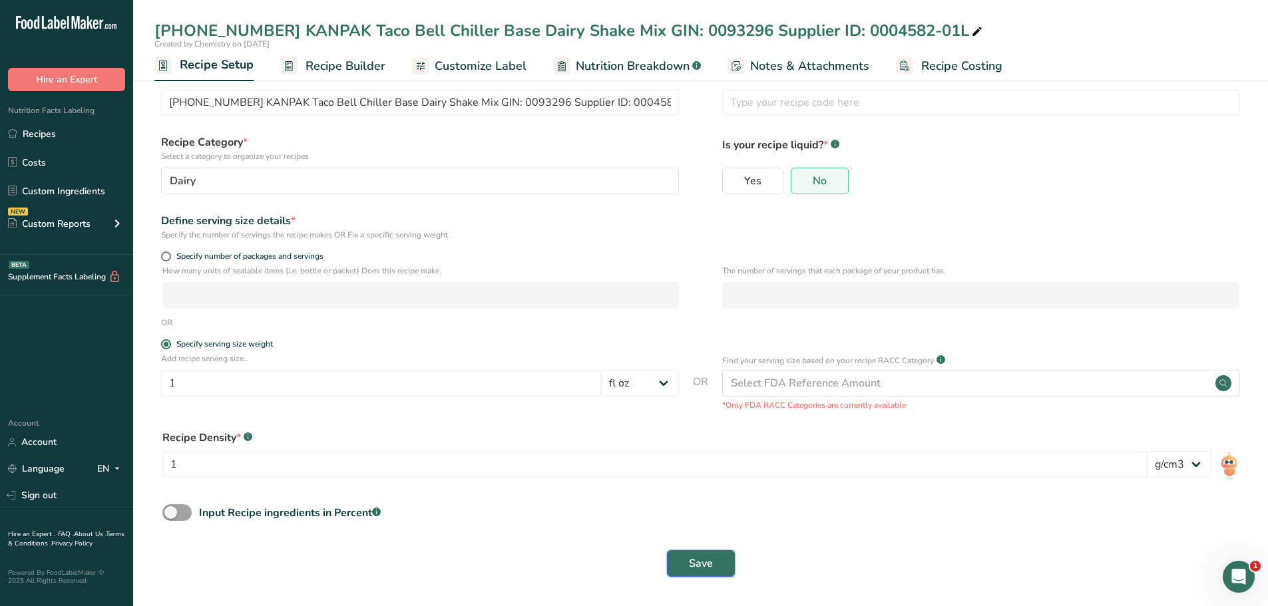
click at [700, 558] on span "Save" at bounding box center [701, 564] width 24 height 16
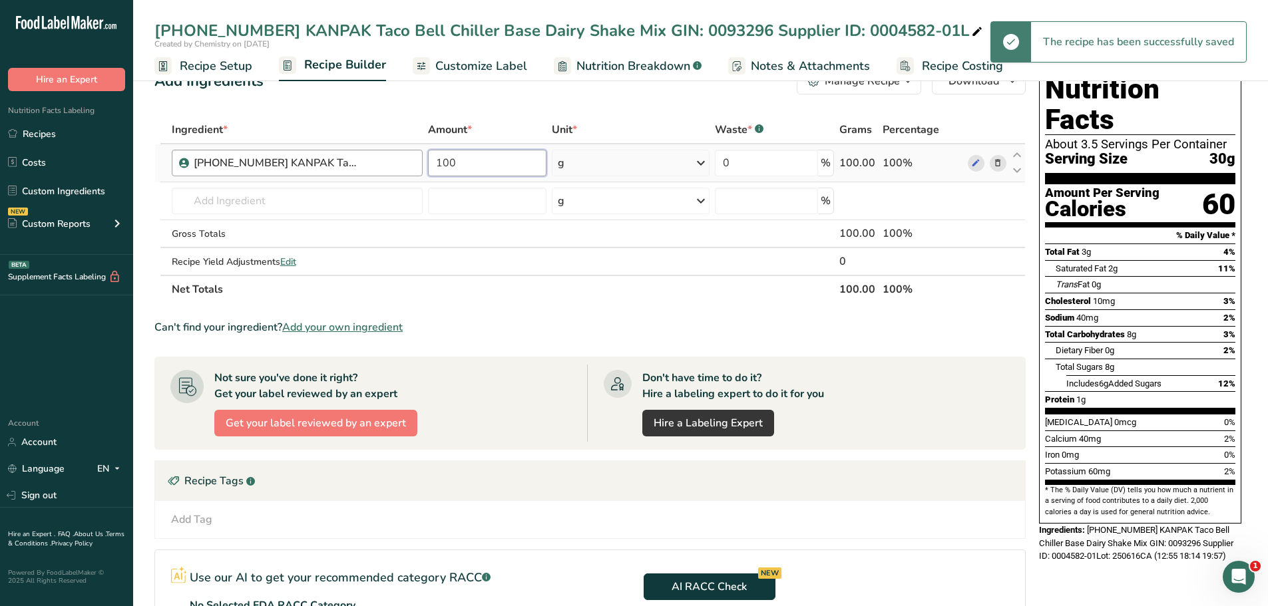
drag, startPoint x: 477, startPoint y: 160, endPoint x: 267, endPoint y: 154, distance: 210.4
click at [280, 154] on tr "[PHONE_NUMBER] KANPAK Taco Bell Chiller Base Dairy Shake Mix GIN: 0093296 Suppl…" at bounding box center [590, 163] width 870 height 38
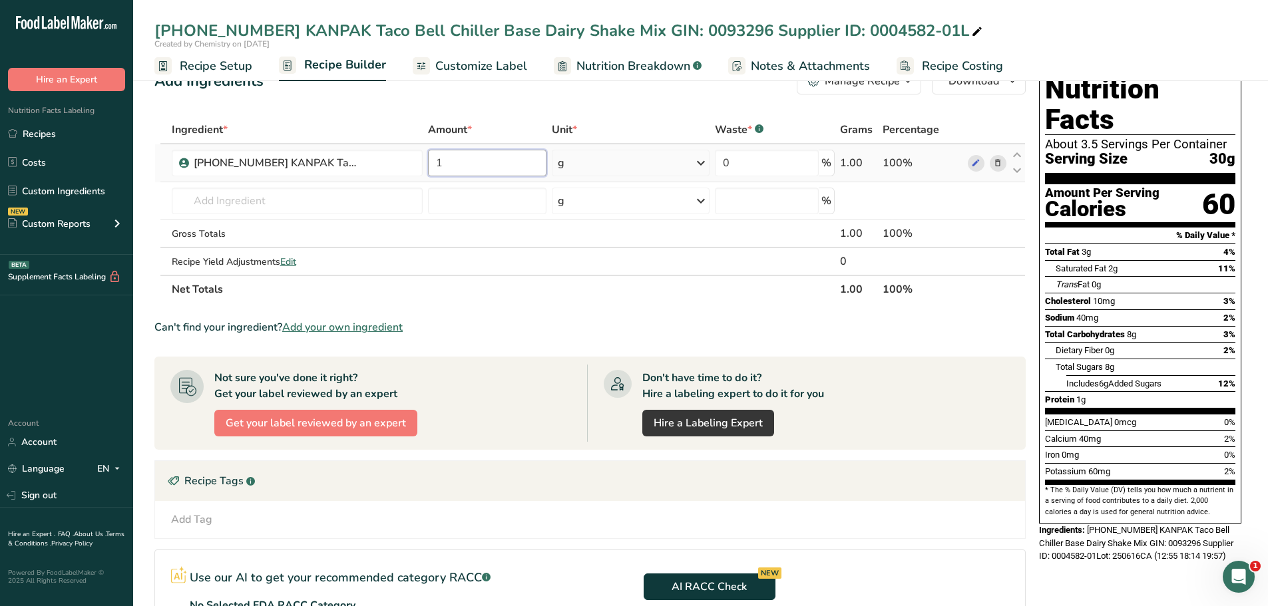
type input "1"
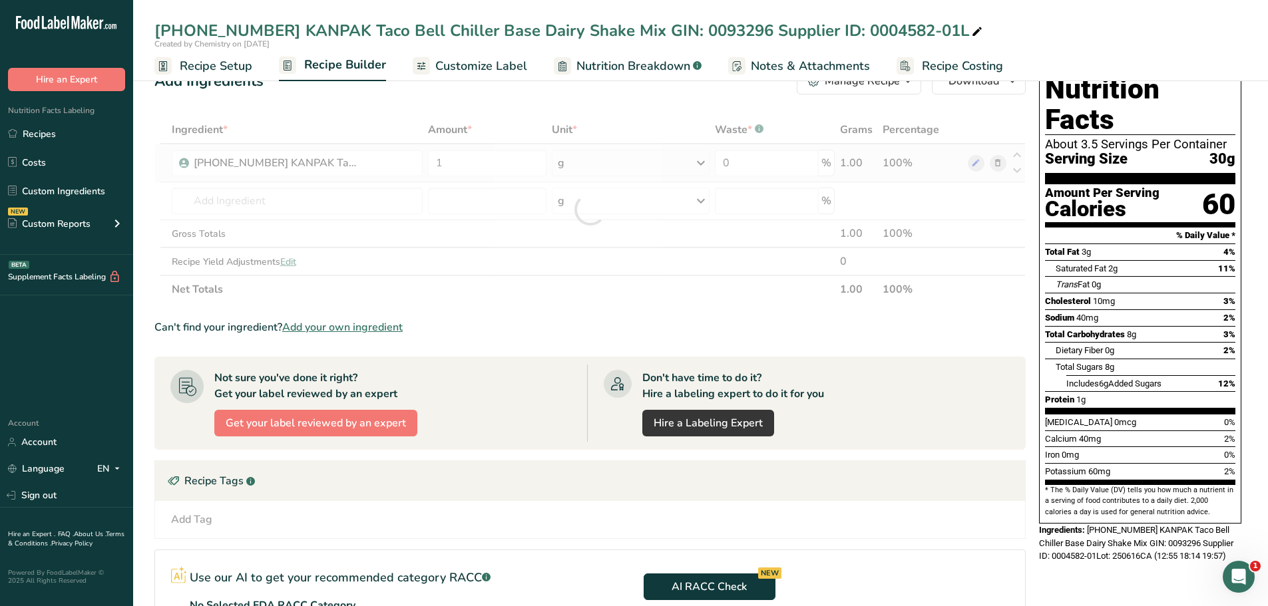
click at [701, 162] on div "Ingredient * Amount * Unit * Waste * .a-a{fill:#347362;}.b-a{fill:#fff;} Grams …" at bounding box center [589, 210] width 871 height 188
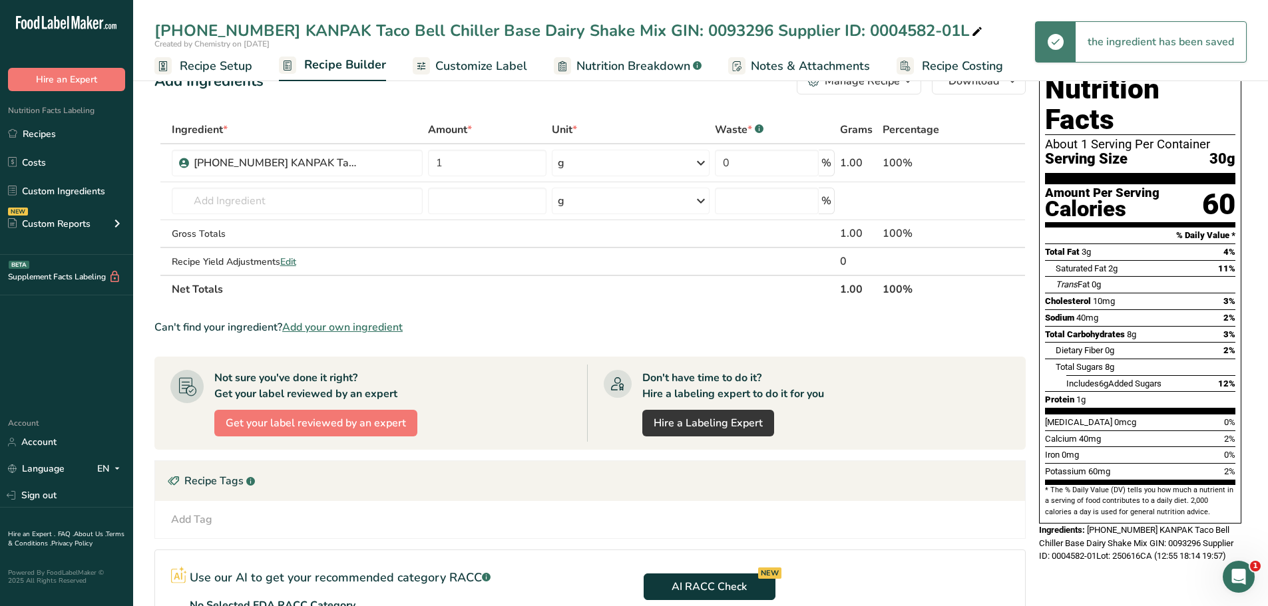
click at [699, 162] on icon at bounding box center [701, 163] width 16 height 24
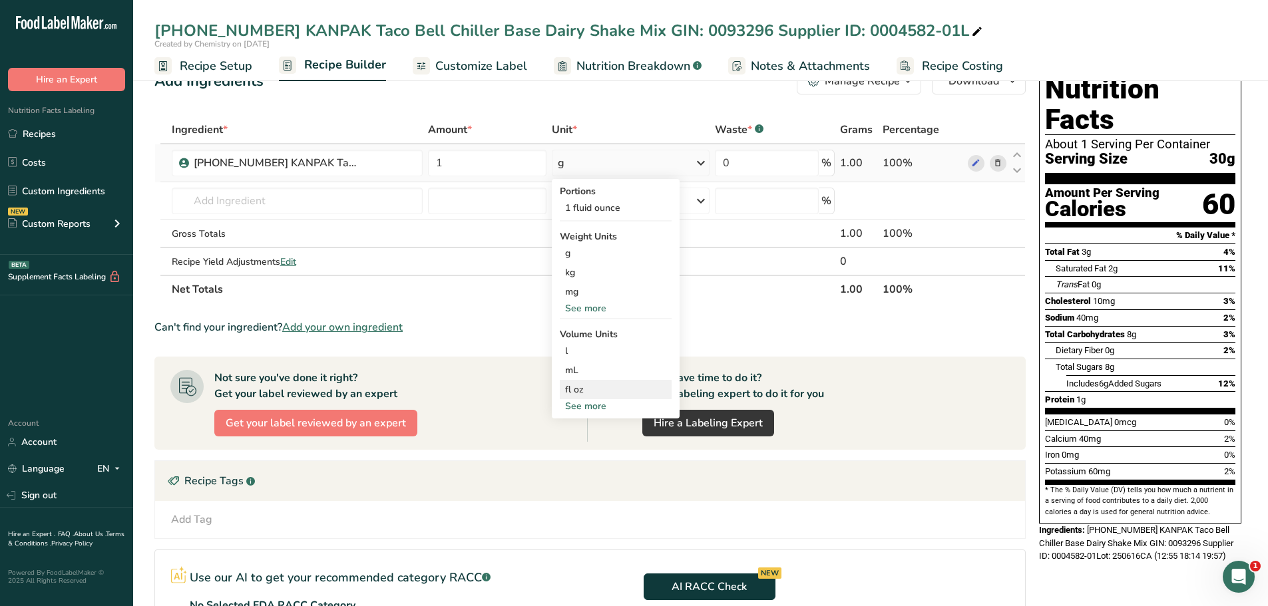
click at [572, 387] on div "fl oz" at bounding box center [615, 390] width 101 height 14
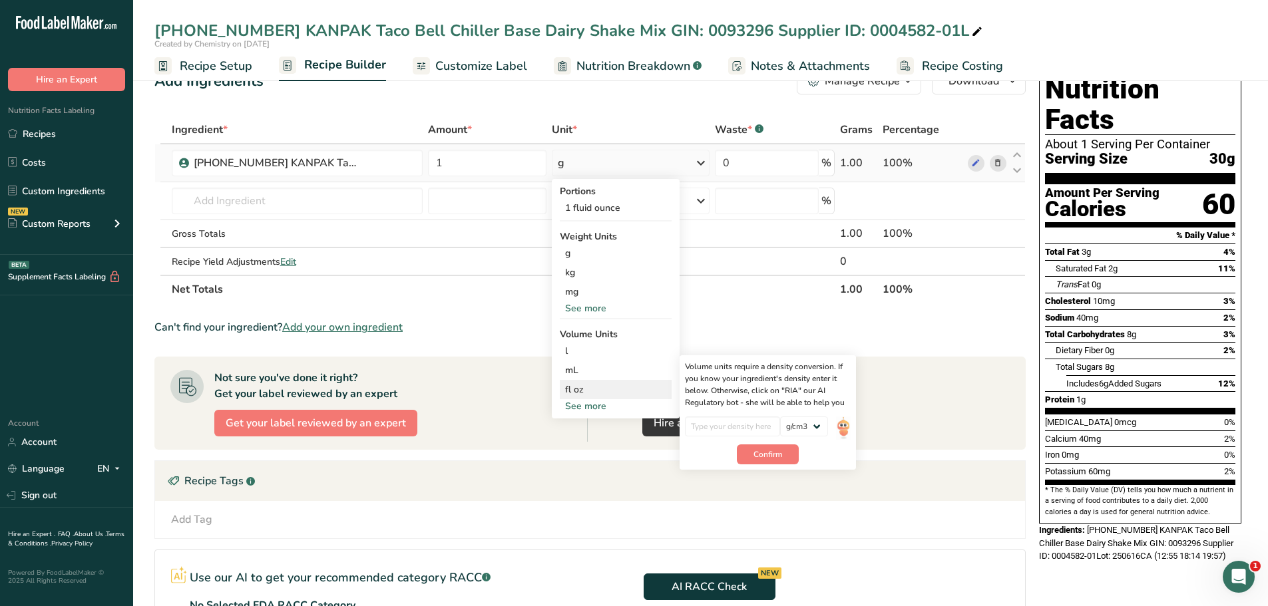
click at [574, 388] on div "fl oz" at bounding box center [615, 390] width 101 height 14
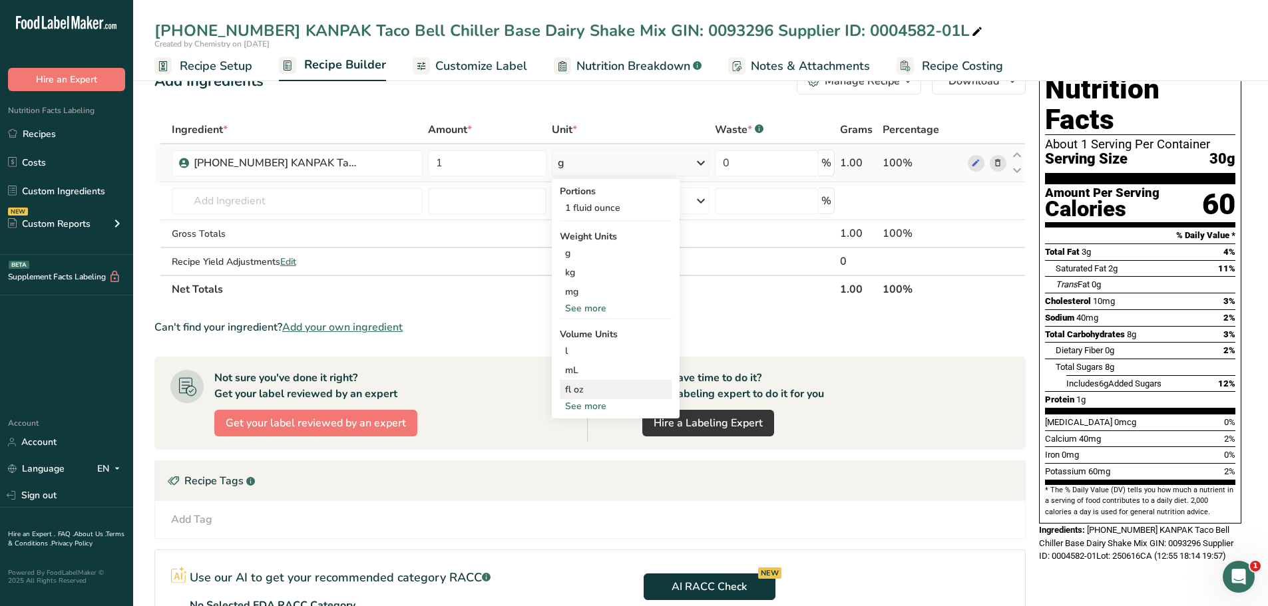
click at [574, 388] on div "fl oz" at bounding box center [615, 390] width 101 height 14
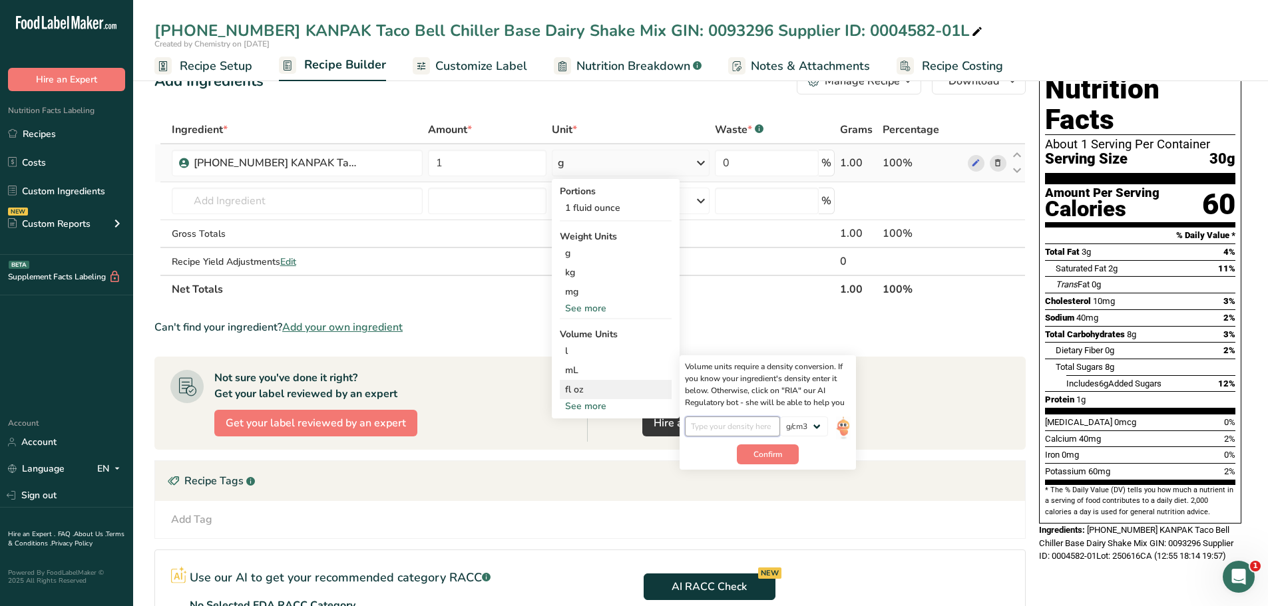
click at [726, 428] on input "number" at bounding box center [732, 427] width 95 height 20
type input "1"
click at [779, 458] on span "Confirm" at bounding box center [767, 455] width 29 height 12
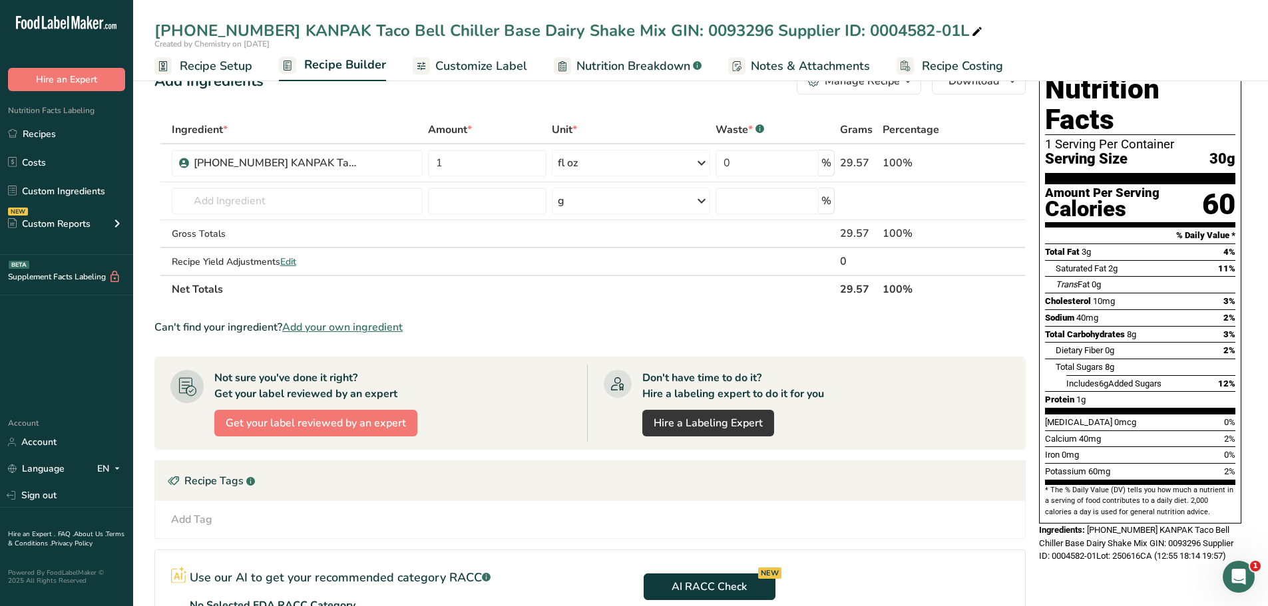
click at [242, 65] on span "Recipe Setup" at bounding box center [216, 66] width 73 height 18
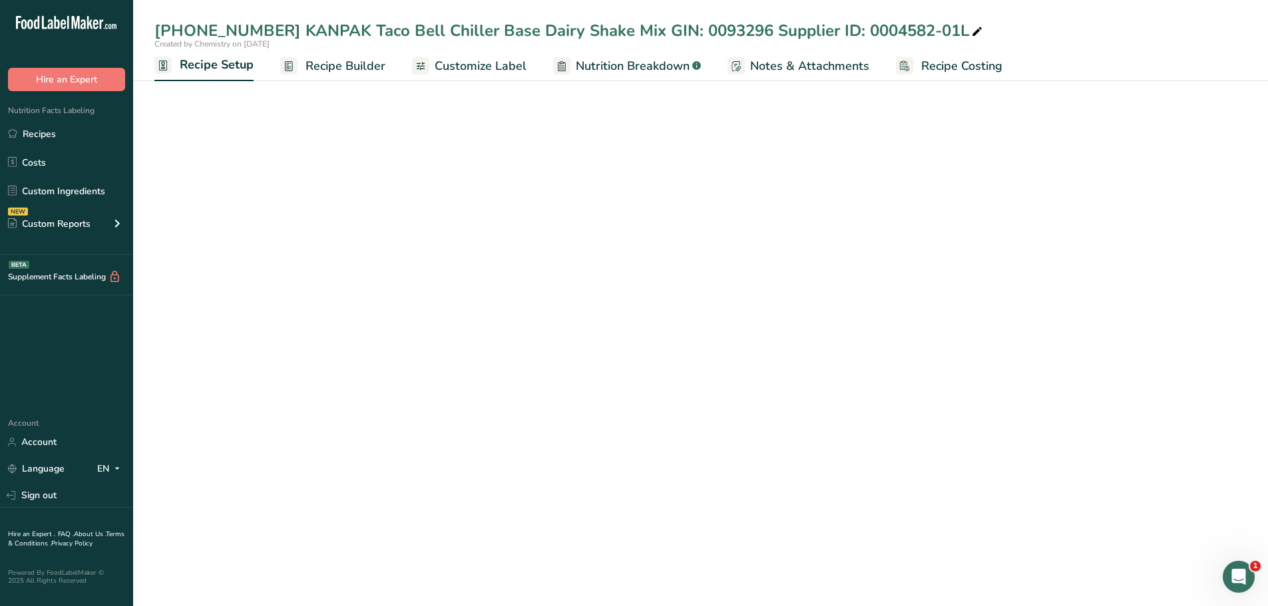
select select "18"
select select "22"
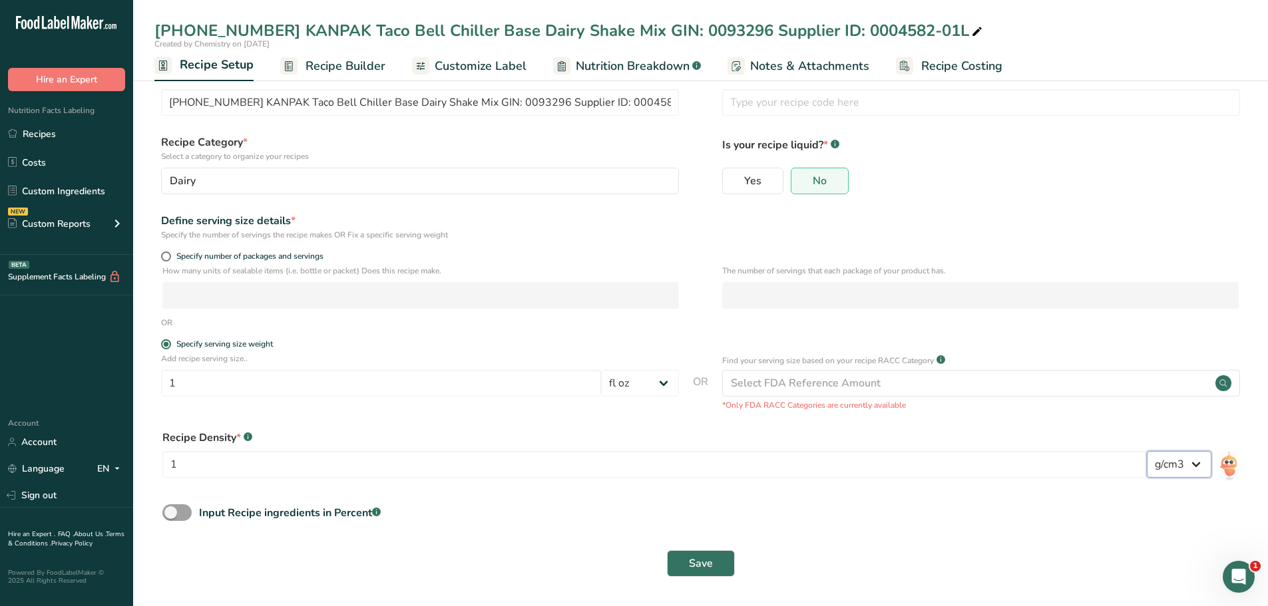
click at [1197, 466] on select "lb/ft3 g/cm3" at bounding box center [1179, 464] width 65 height 27
click at [1147, 451] on select "lb/ft3 g/cm3" at bounding box center [1179, 464] width 65 height 27
click at [706, 572] on button "Save" at bounding box center [701, 563] width 68 height 27
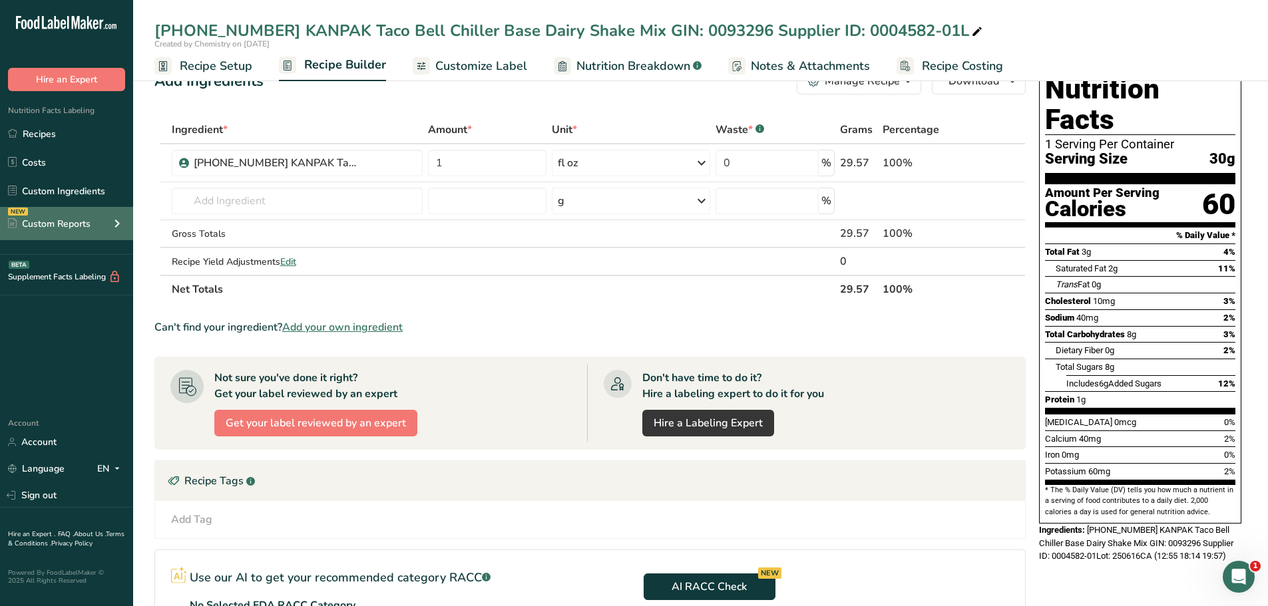
click at [65, 221] on div "Custom Reports" at bounding box center [49, 224] width 83 height 14
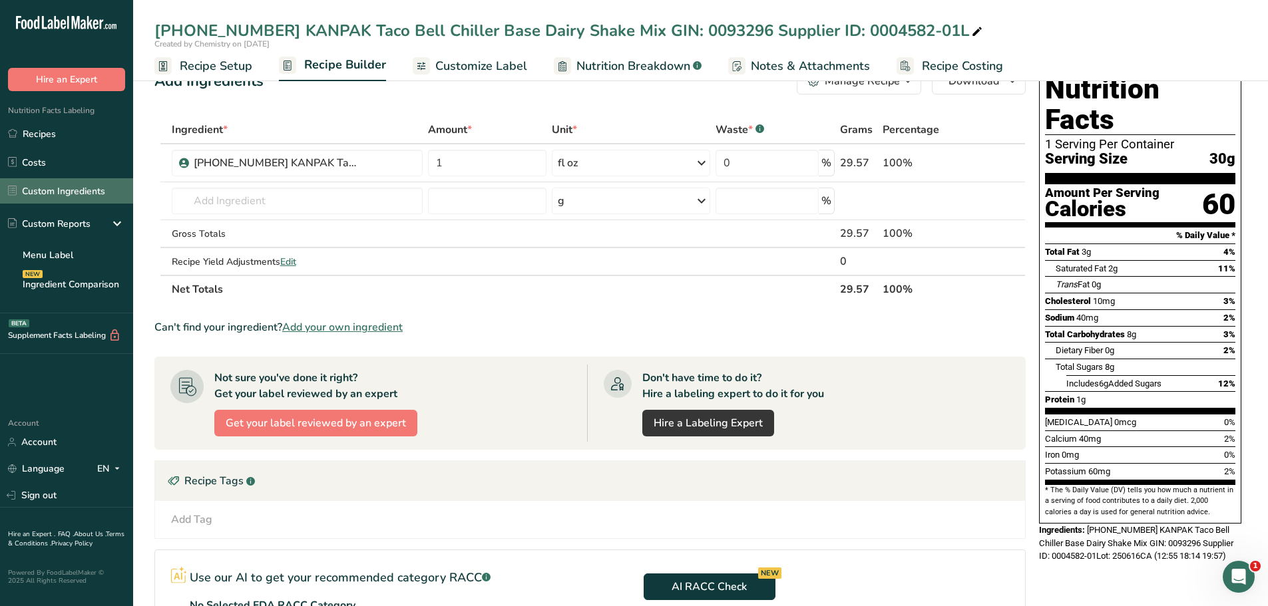
click at [71, 194] on link "Custom Ingredients" at bounding box center [66, 190] width 133 height 25
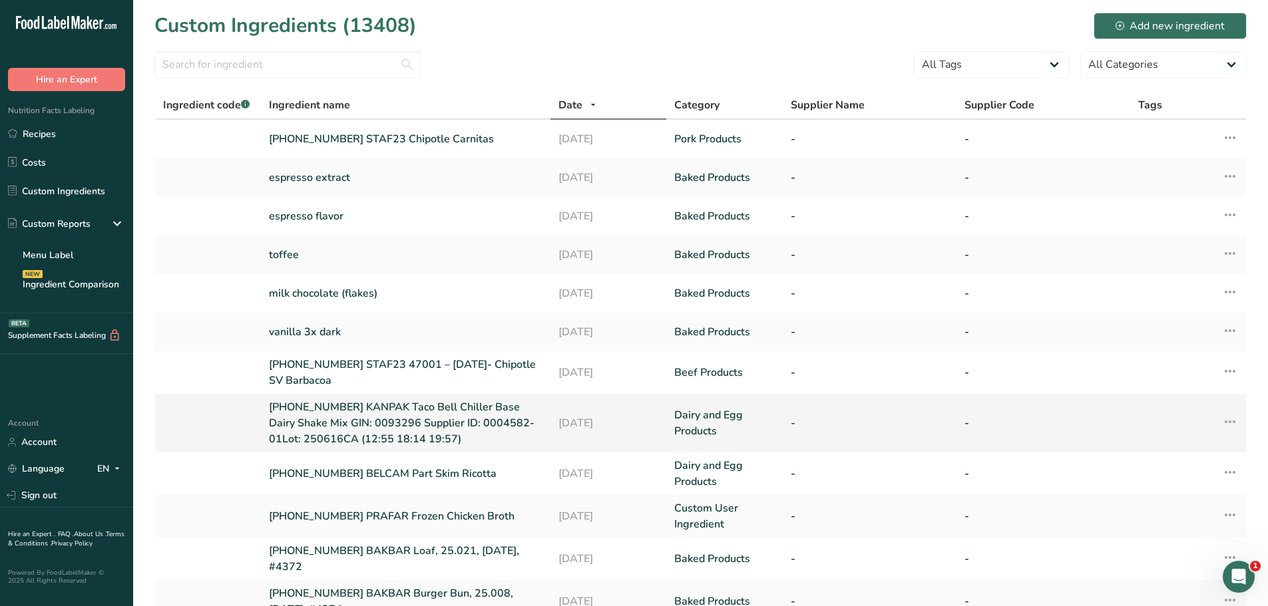
click at [417, 417] on link "[PHONE_NUMBER] KANPAK Taco Bell Chiller Base Dairy Shake Mix GIN: 0093296 Suppl…" at bounding box center [406, 423] width 274 height 48
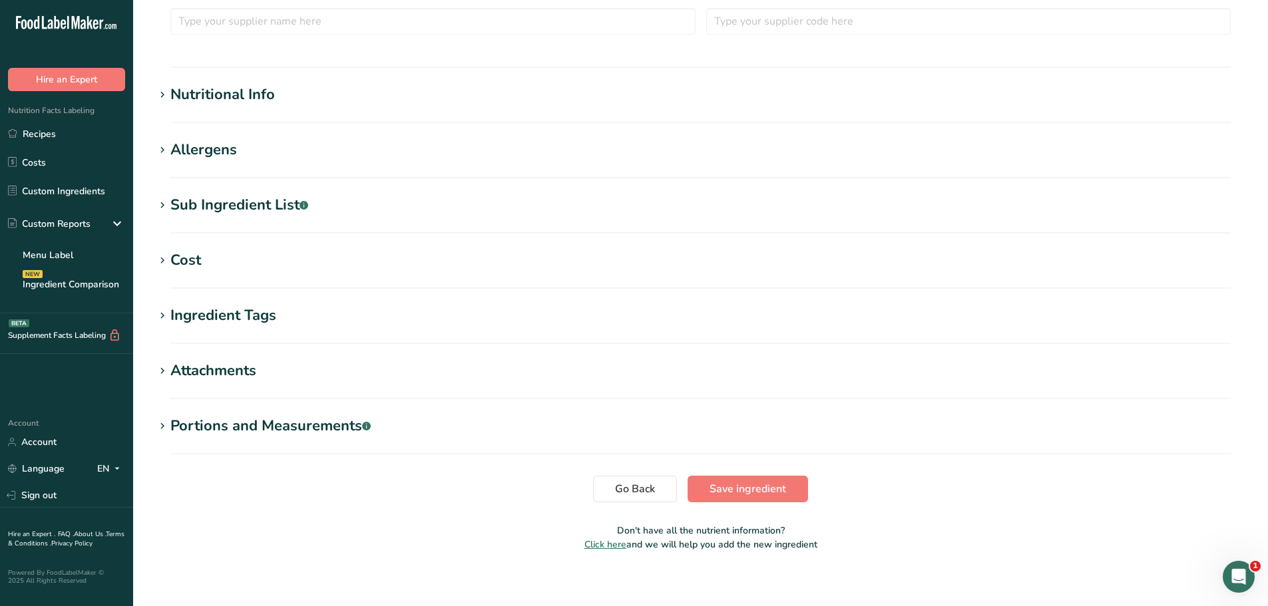
scroll to position [444, 0]
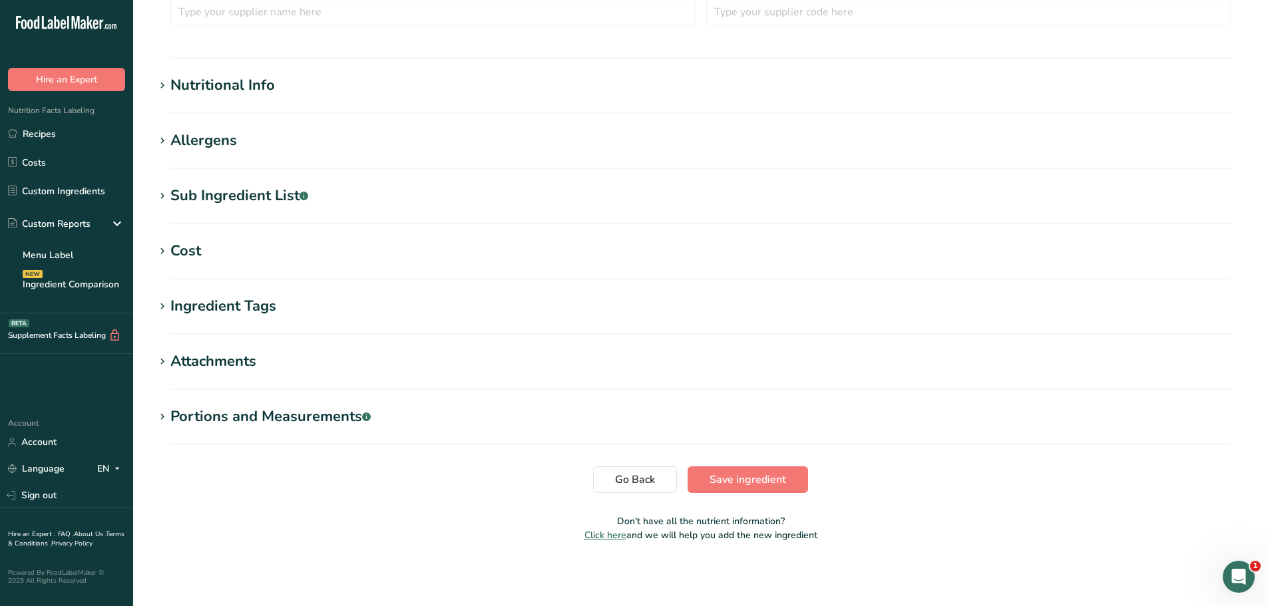
click at [337, 419] on div "Portions and Measurements .a-a{fill:#347362;}.b-a{fill:#fff;}" at bounding box center [270, 417] width 200 height 22
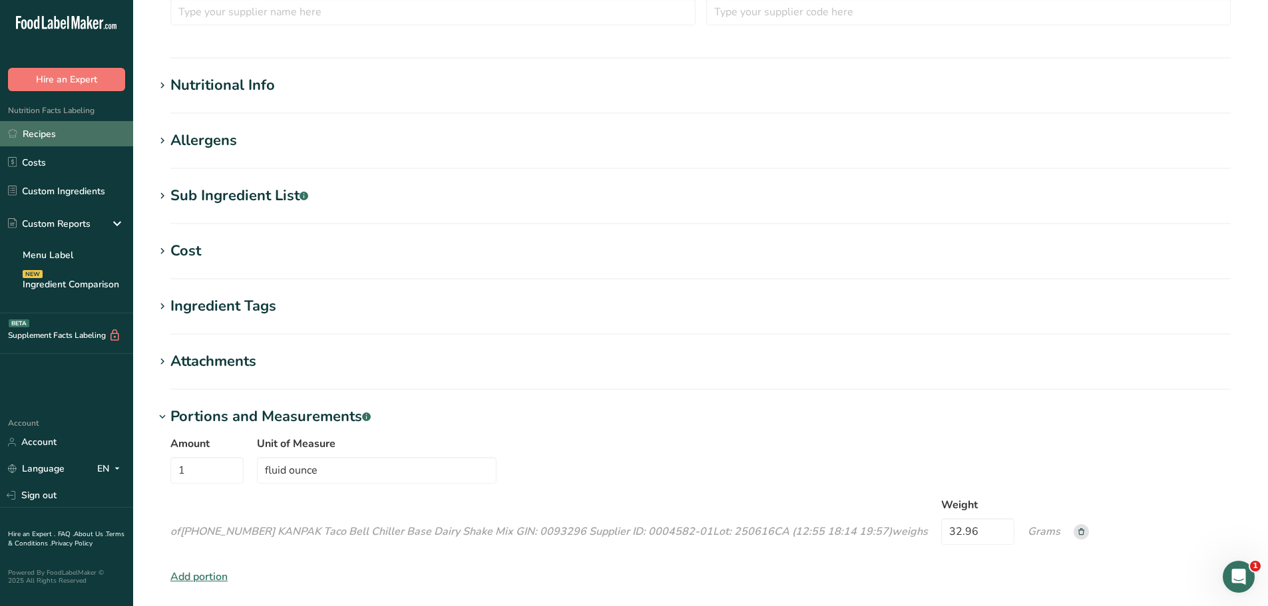
click at [47, 130] on link "Recipes" at bounding box center [66, 133] width 133 height 25
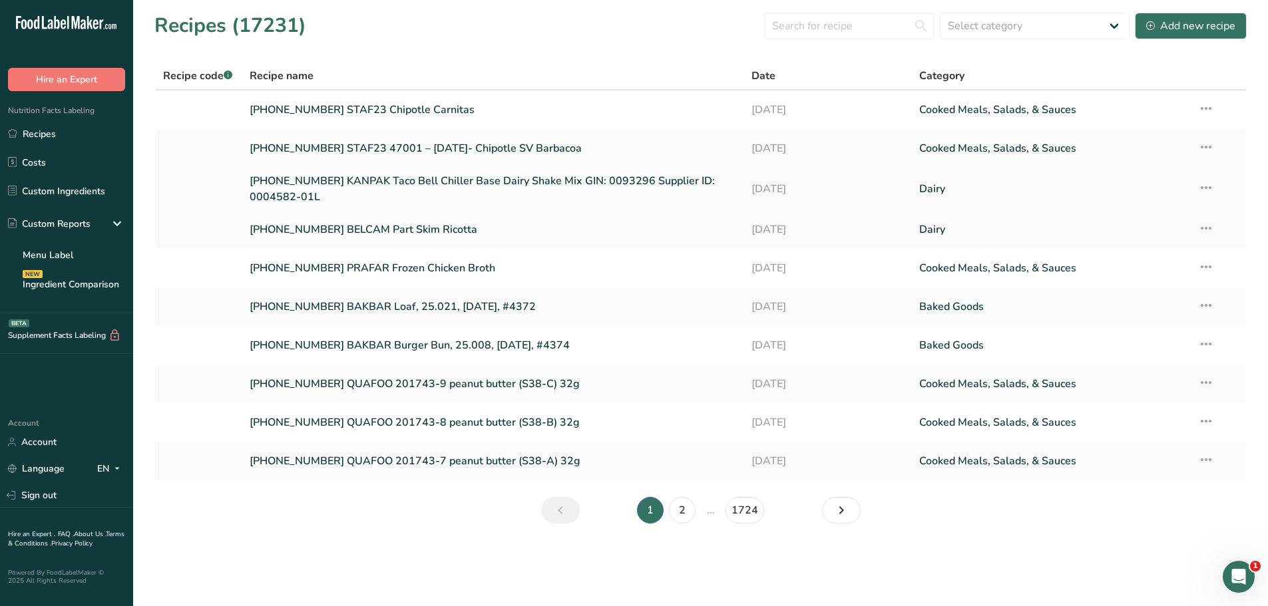
click at [280, 181] on link "[PHONE_NUMBER] KANPAK Taco Bell Chiller Base Dairy Shake Mix GIN: 0093296 Suppl…" at bounding box center [493, 189] width 487 height 32
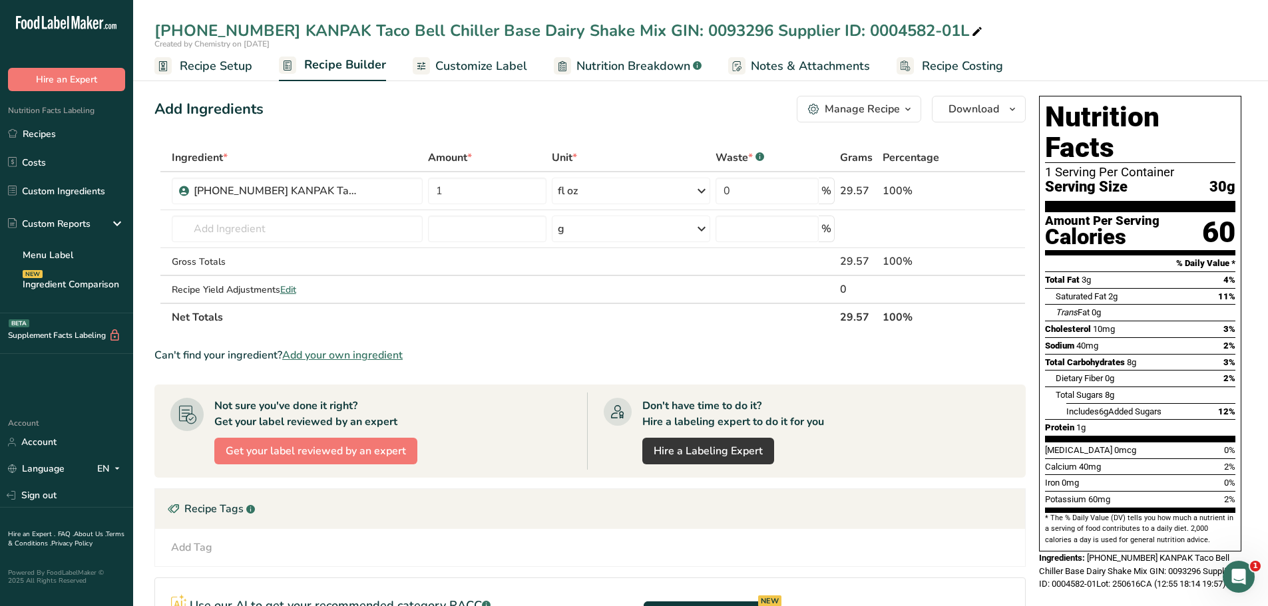
click at [206, 59] on span "Recipe Setup" at bounding box center [216, 66] width 73 height 18
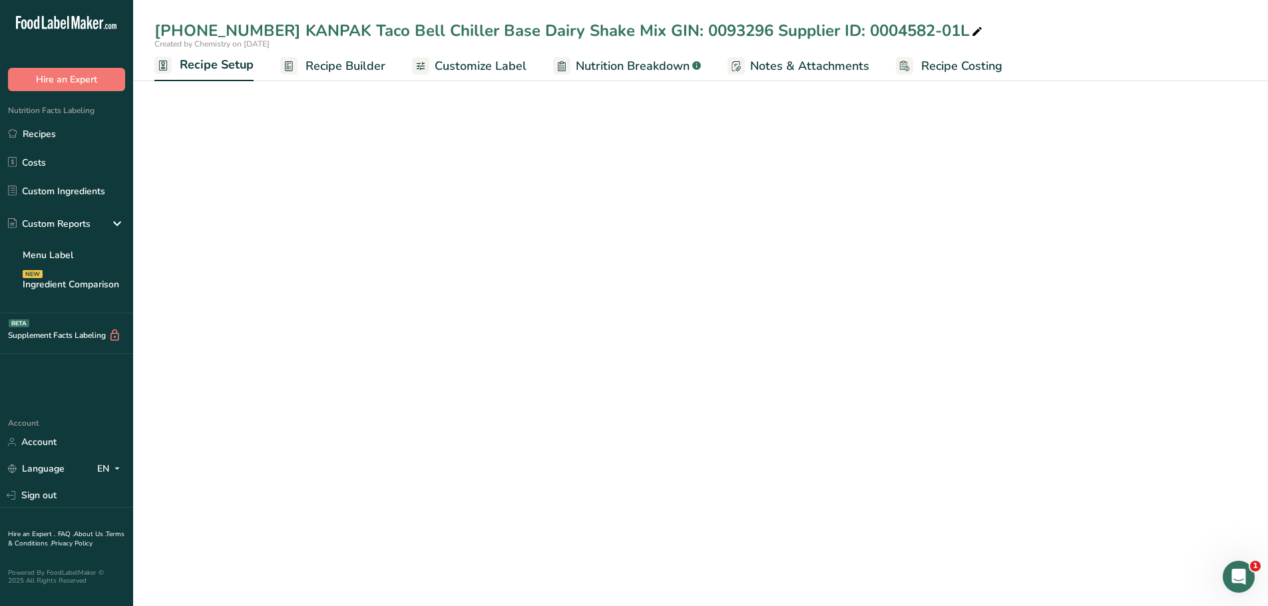
select select "18"
select select "22"
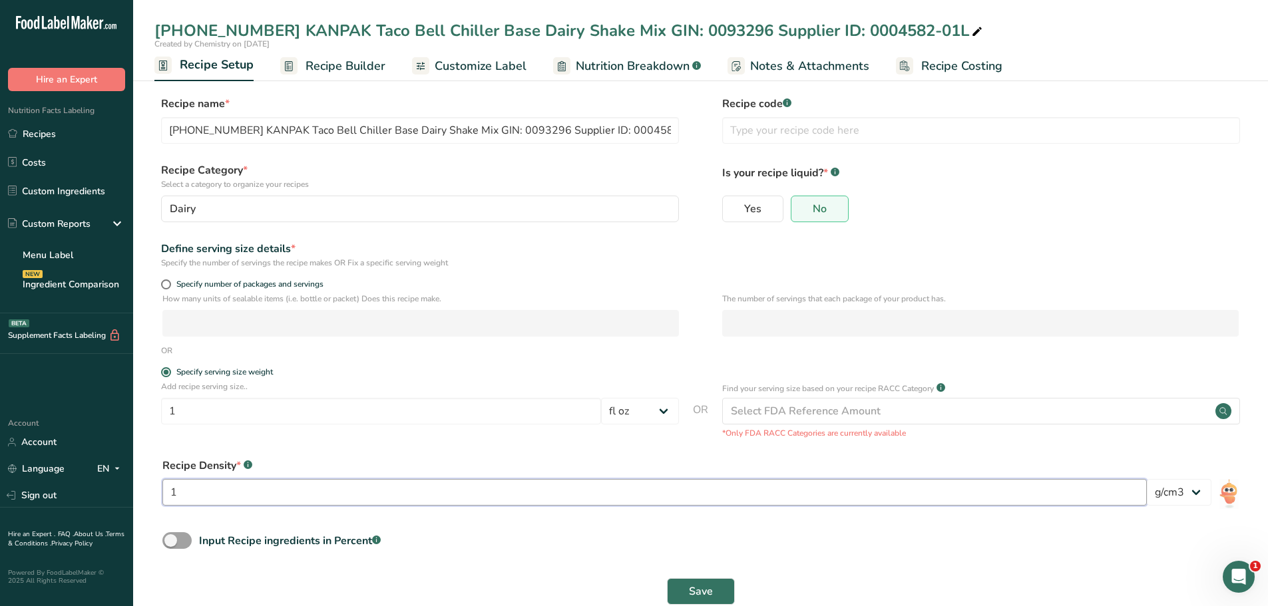
click at [183, 495] on input "1" at bounding box center [654, 492] width 984 height 27
type input "1"
type input "32.60"
drag, startPoint x: 206, startPoint y: 491, endPoint x: 83, endPoint y: 491, distance: 123.1
click at [83, 491] on div ".a-20{fill:#fff;} Hire an Expert Nutrition Facts Labeling Recipes Costs Custom …" at bounding box center [634, 317] width 1268 height 634
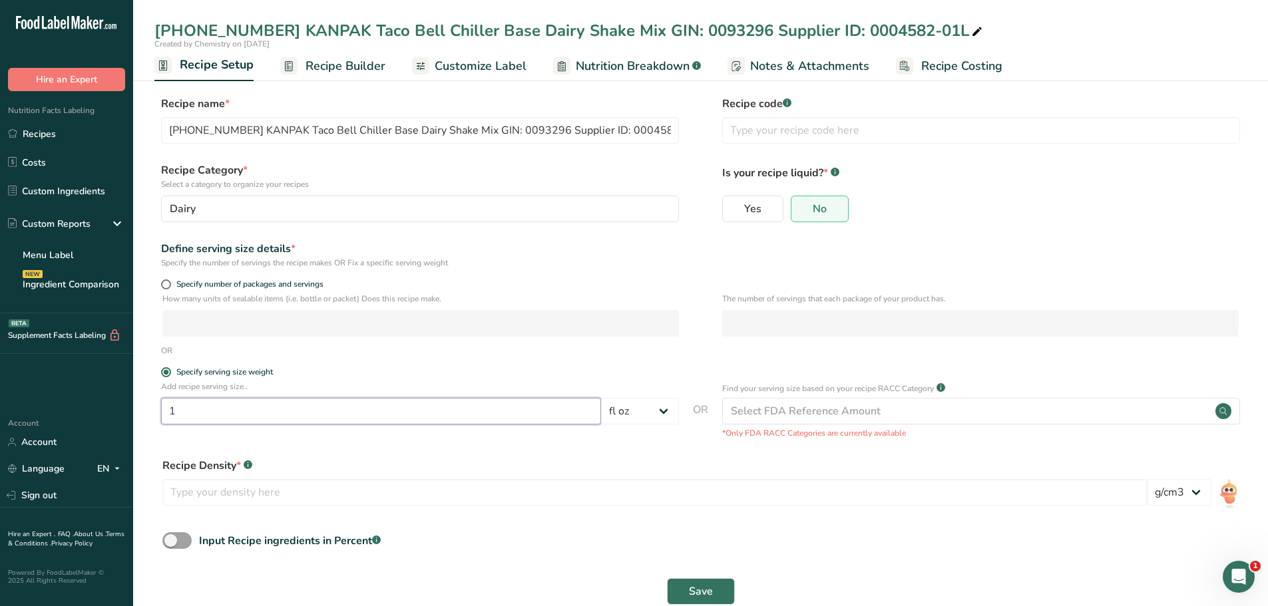
click at [225, 408] on input "1" at bounding box center [381, 411] width 440 height 27
type input "1"
type input "32.60"
click at [659, 412] on select "Grams kg mg mcg lb oz l mL fl oz tbsp tsp cup qt gallon" at bounding box center [640, 411] width 78 height 27
select select "0"
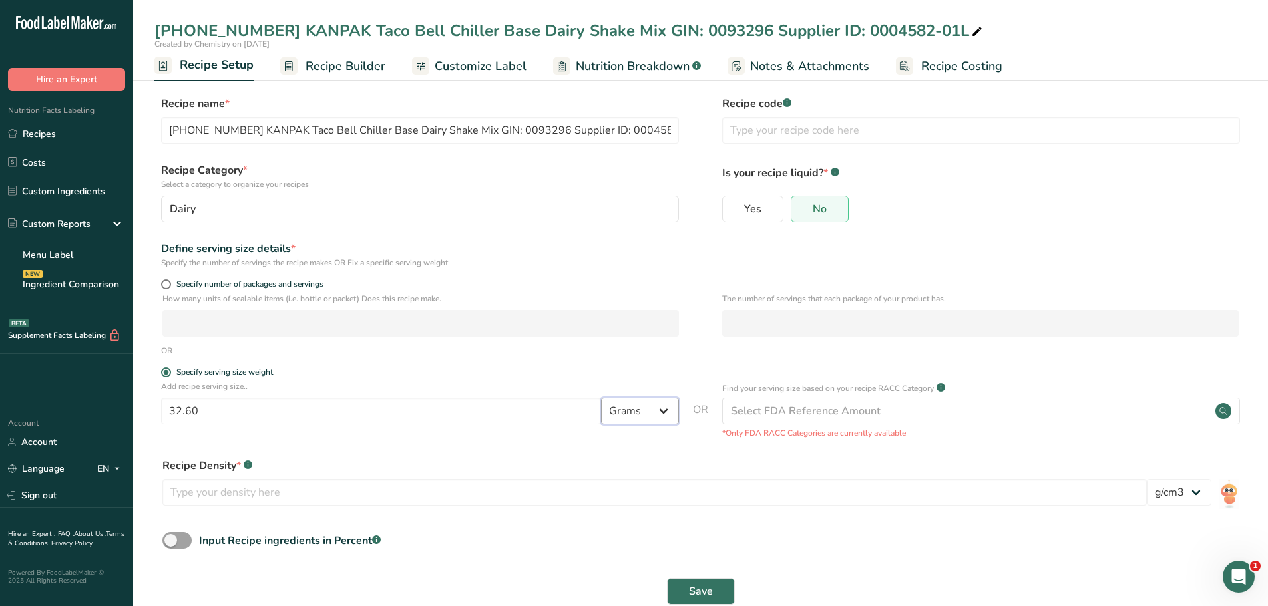
click at [601, 398] on select "Grams kg mg mcg lb oz l mL fl oz tbsp tsp cup qt gallon" at bounding box center [640, 411] width 78 height 27
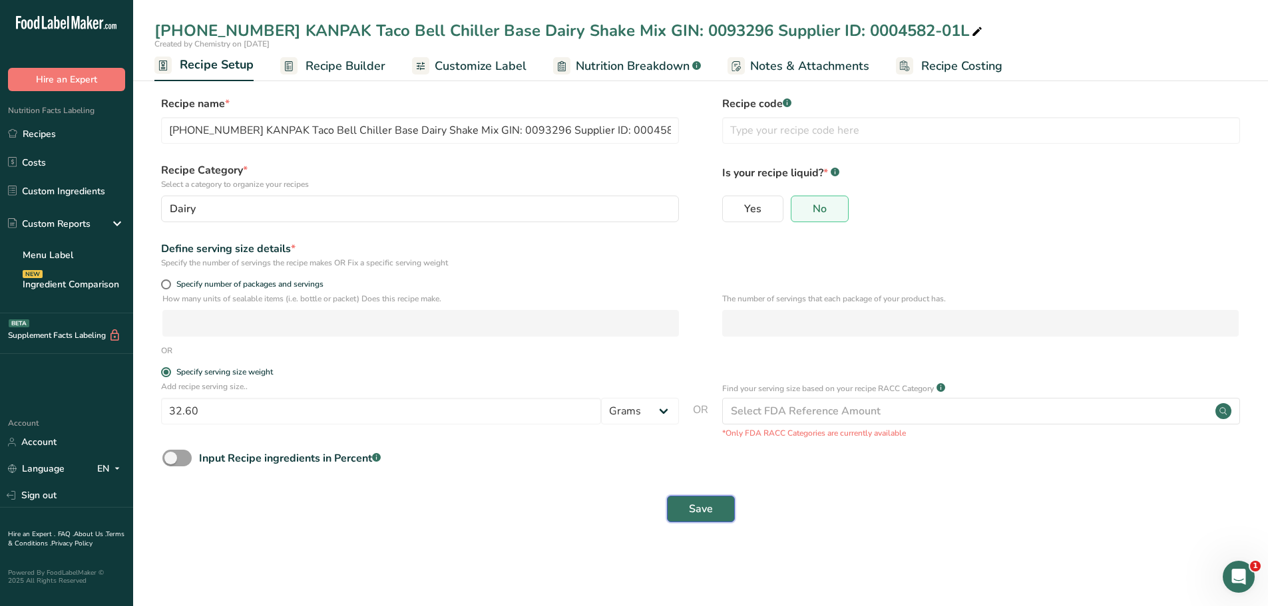
click at [696, 515] on span "Save" at bounding box center [701, 509] width 24 height 16
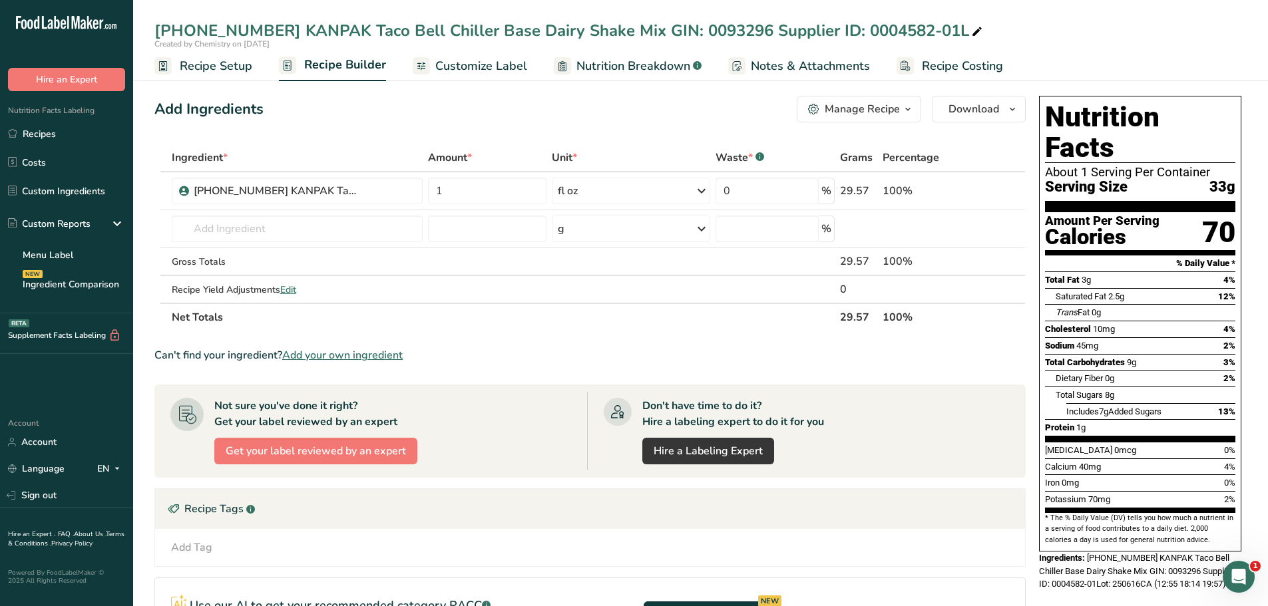
click at [473, 73] on span "Customize Label" at bounding box center [481, 66] width 92 height 18
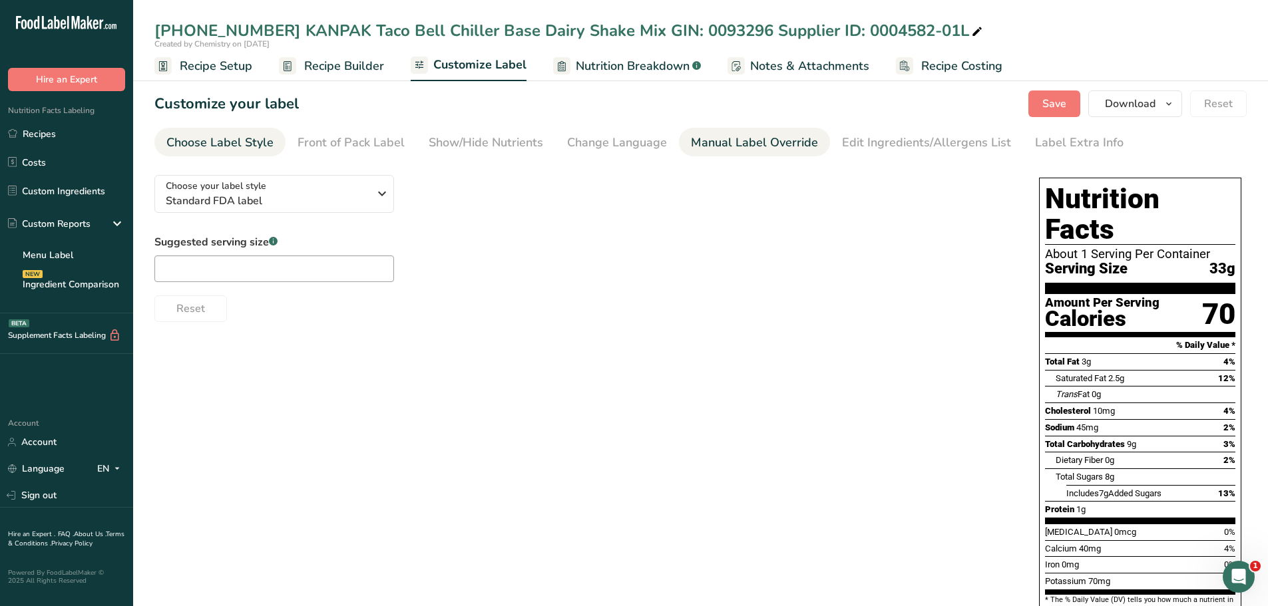
click at [697, 144] on div "Manual Label Override" at bounding box center [754, 143] width 127 height 18
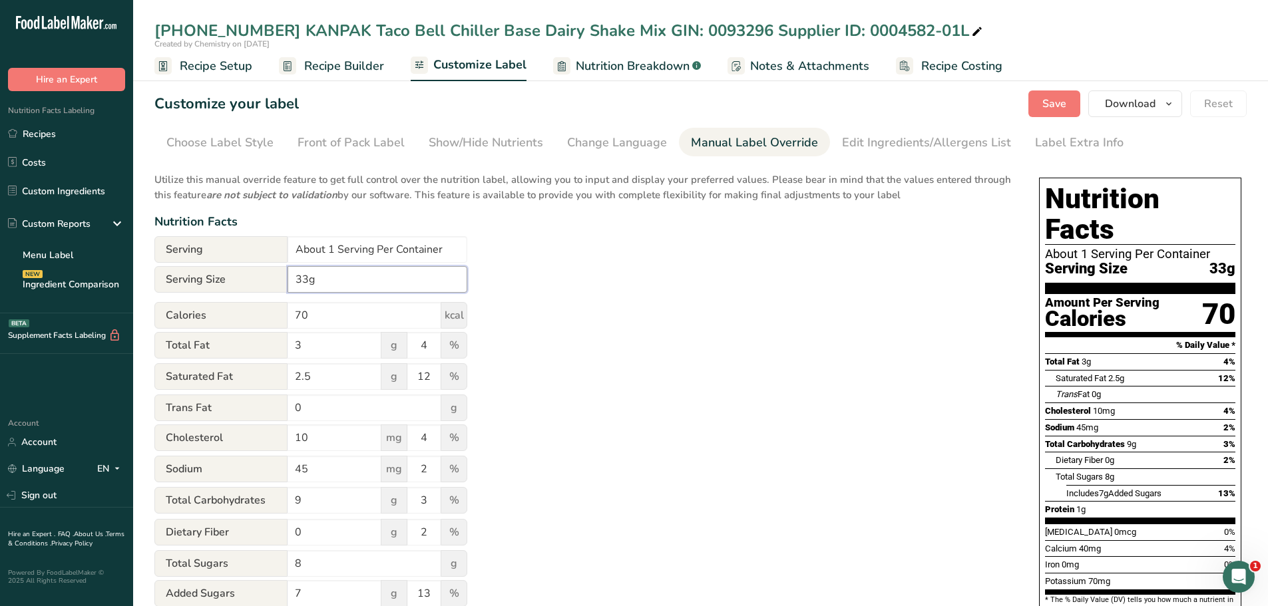
click at [339, 282] on input "33g" at bounding box center [378, 279] width 180 height 27
type input "1 fl oz (33g)"
drag, startPoint x: 373, startPoint y: 254, endPoint x: 254, endPoint y: 226, distance: 122.5
click at [255, 225] on div "Utilize this manual override feature to get full control over the nutrition lab…" at bounding box center [583, 482] width 858 height 637
type input "Varies Per Container"
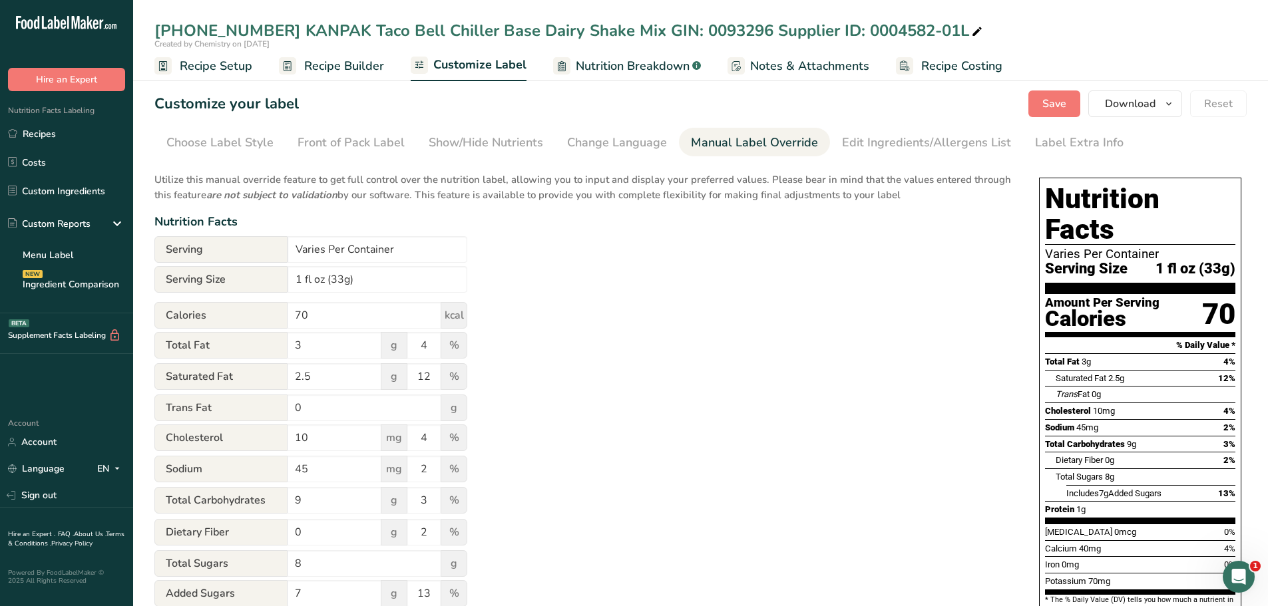
click at [245, 66] on span "Recipe Setup" at bounding box center [216, 66] width 73 height 18
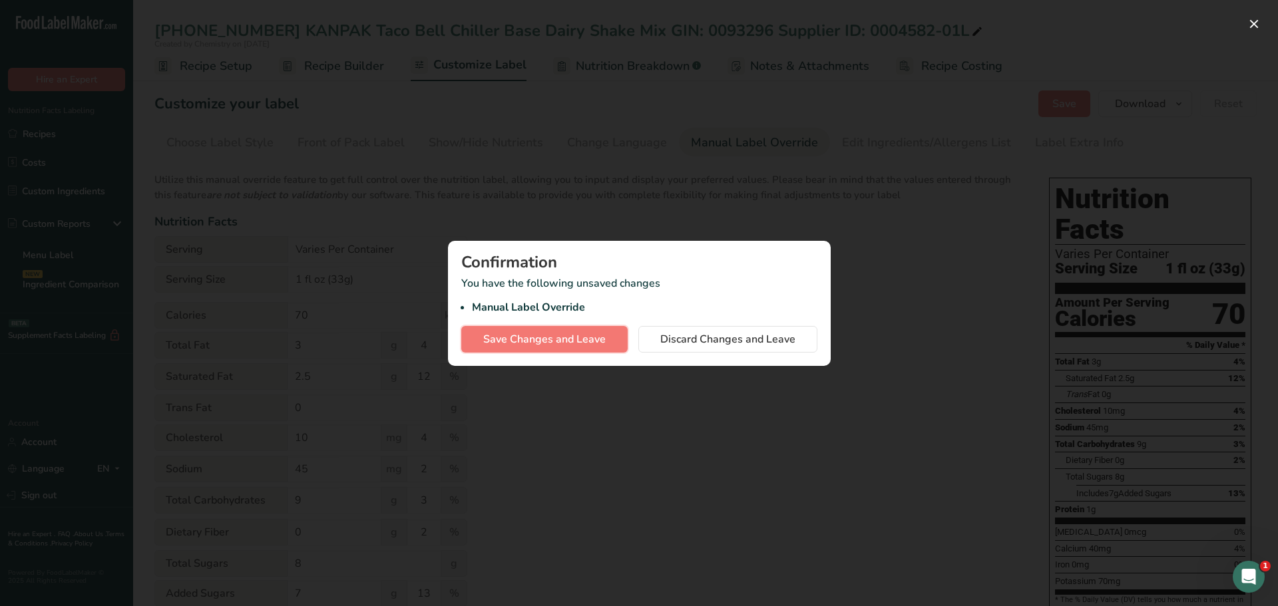
click at [567, 335] on span "Save Changes and Leave" at bounding box center [544, 339] width 122 height 16
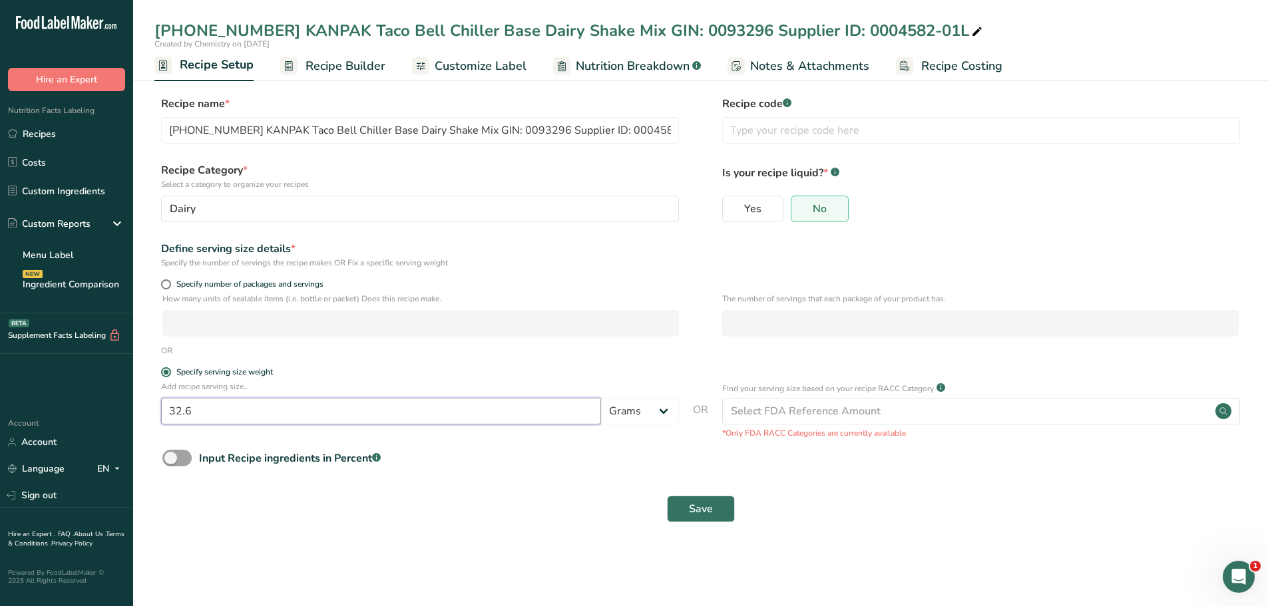
drag, startPoint x: 231, startPoint y: 415, endPoint x: 154, endPoint y: 399, distance: 78.2
click at [154, 399] on div "Add recipe serving size.. 32.6 Grams kg mg mcg lb oz l mL fl oz tbsp tsp cup qt…" at bounding box center [700, 410] width 1092 height 59
type input "1"
click at [664, 409] on select "Grams kg mg mcg lb oz l mL fl oz tbsp tsp cup qt gallon" at bounding box center [640, 411] width 78 height 27
select select "18"
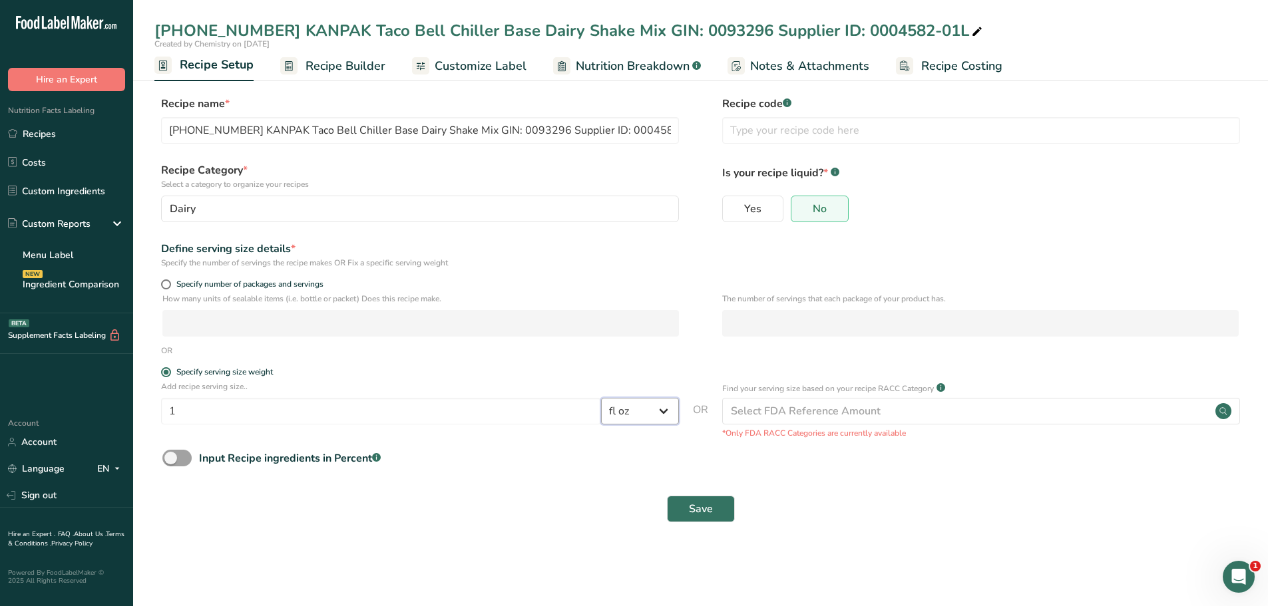
click at [601, 398] on select "Grams kg mg mcg lb oz l mL fl oz tbsp tsp cup qt gallon" at bounding box center [640, 411] width 78 height 27
select select "22"
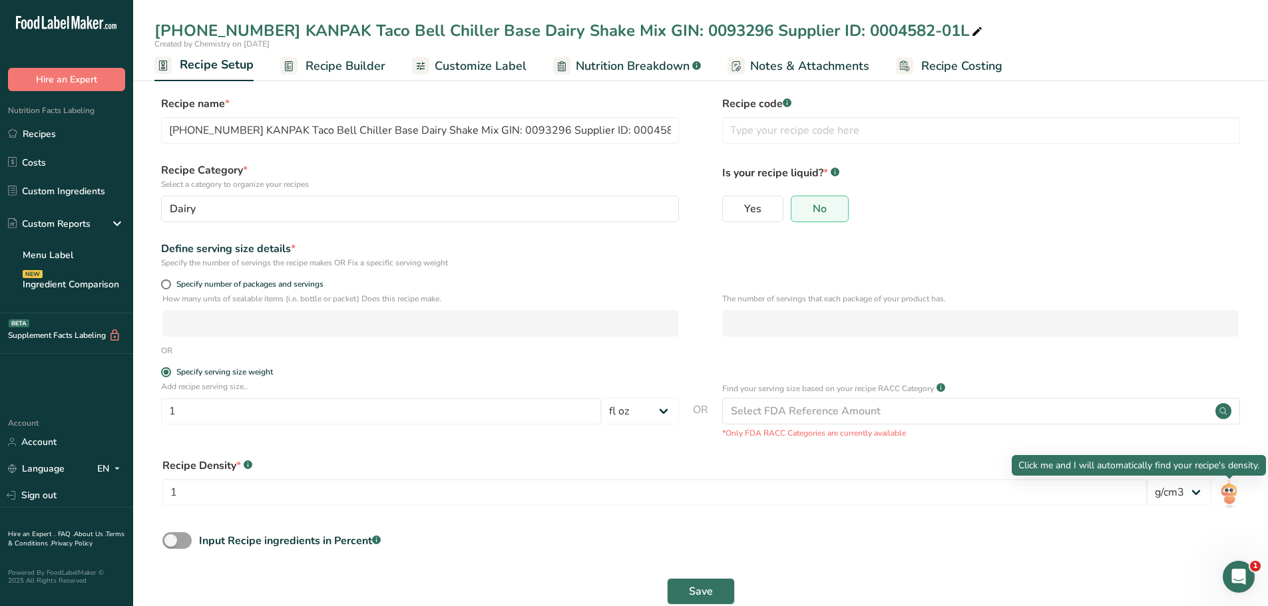
click at [1223, 491] on img at bounding box center [1228, 494] width 19 height 30
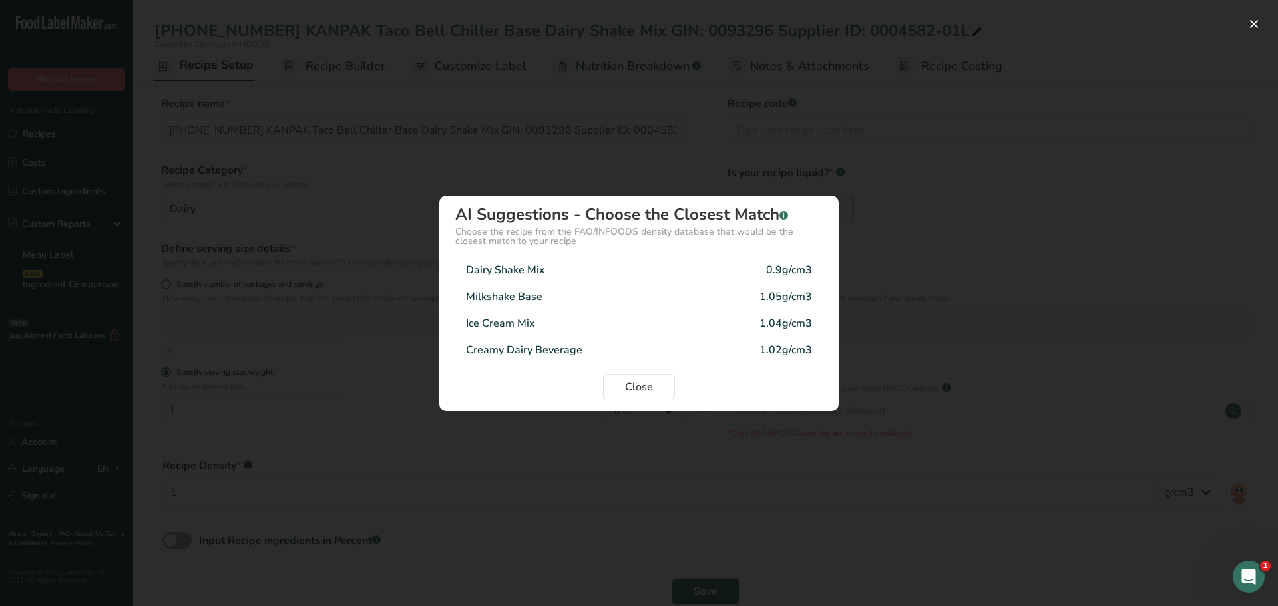
click at [562, 266] on div "Dairy Shake Mix 0.9g/cm3" at bounding box center [638, 270] width 367 height 27
type input "0.9"
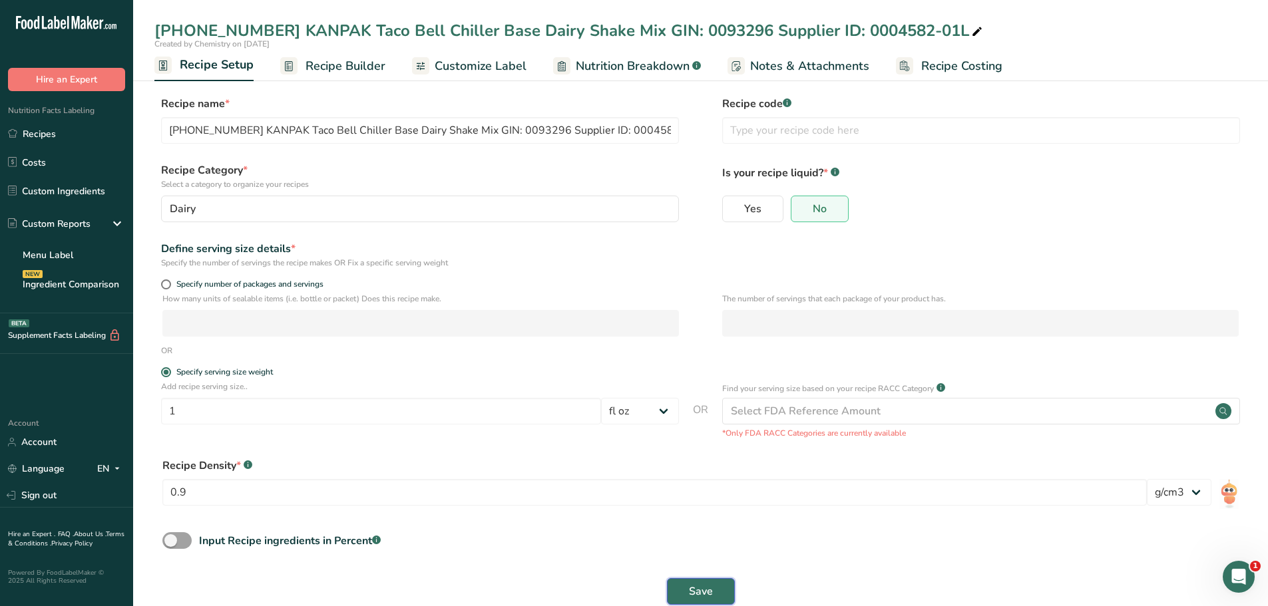
click at [702, 588] on span "Save" at bounding box center [701, 592] width 24 height 16
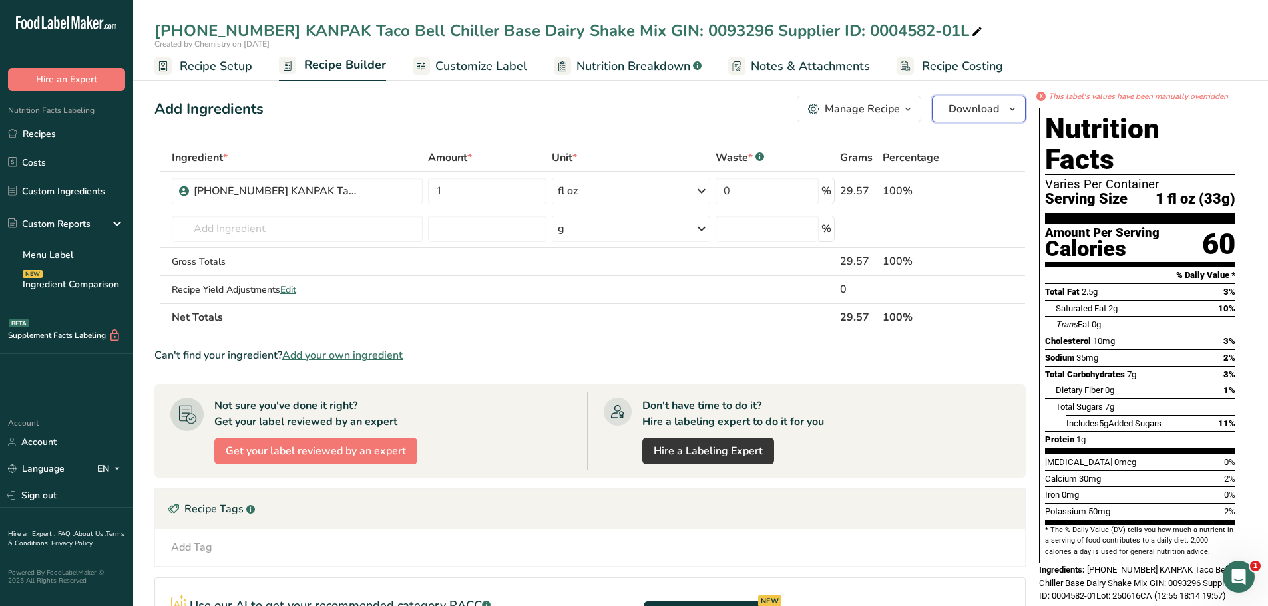
click at [1014, 109] on icon "button" at bounding box center [1012, 109] width 11 height 17
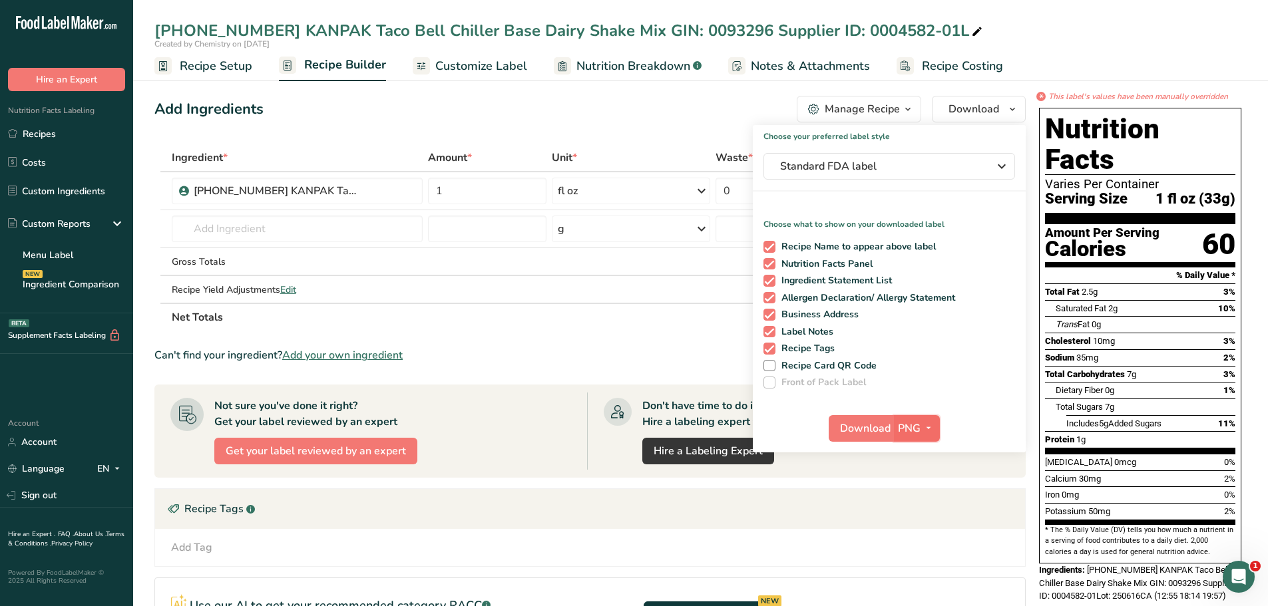
click at [926, 427] on icon "button" at bounding box center [928, 428] width 11 height 17
click at [912, 519] on link "PDF" at bounding box center [918, 522] width 43 height 22
click at [883, 428] on span "Download" at bounding box center [866, 429] width 51 height 16
click at [870, 429] on span "Download" at bounding box center [866, 429] width 51 height 16
